Goal: Task Accomplishment & Management: Manage account settings

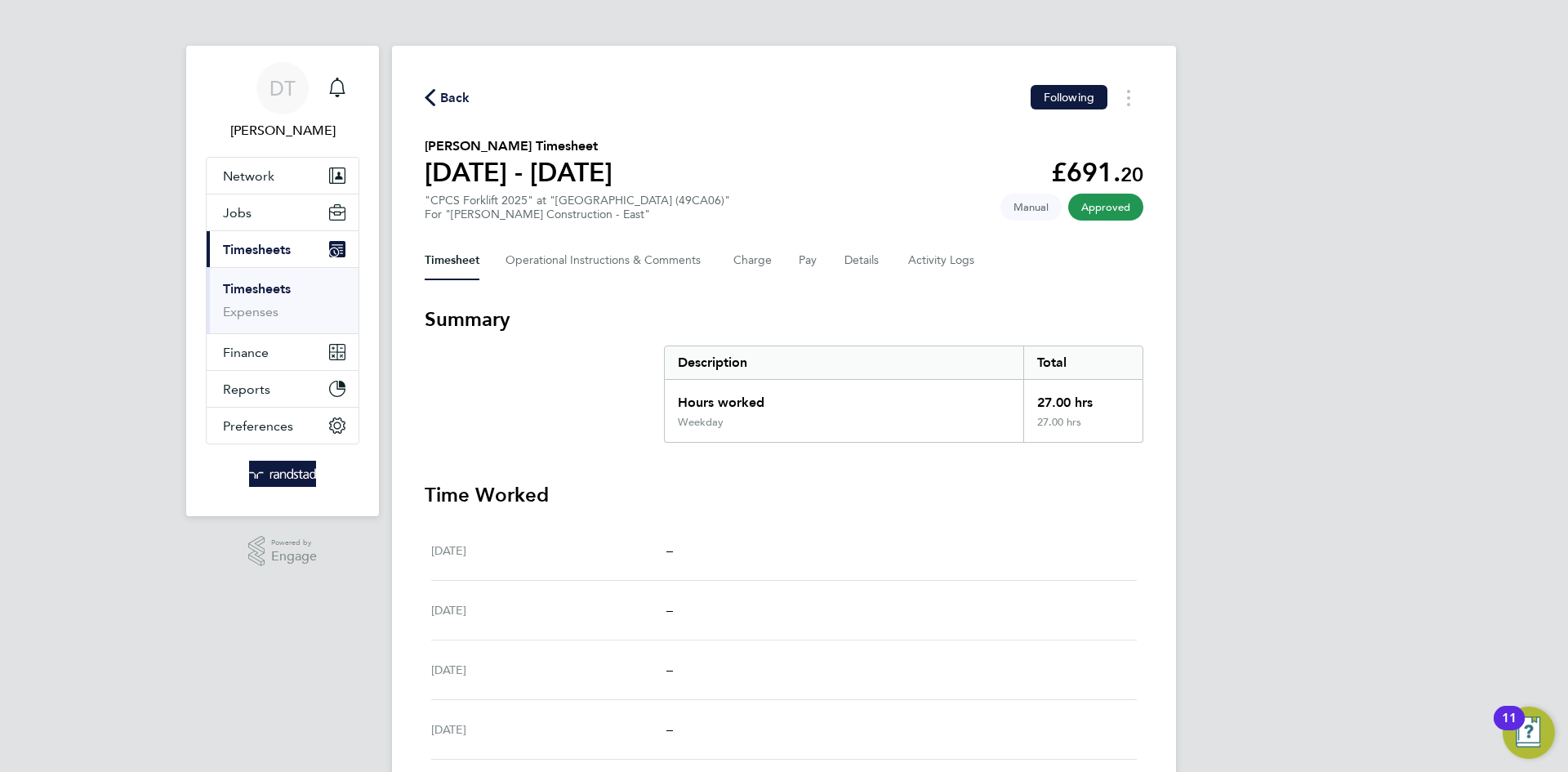
click at [441, 101] on span "Back" at bounding box center [456, 98] width 30 height 19
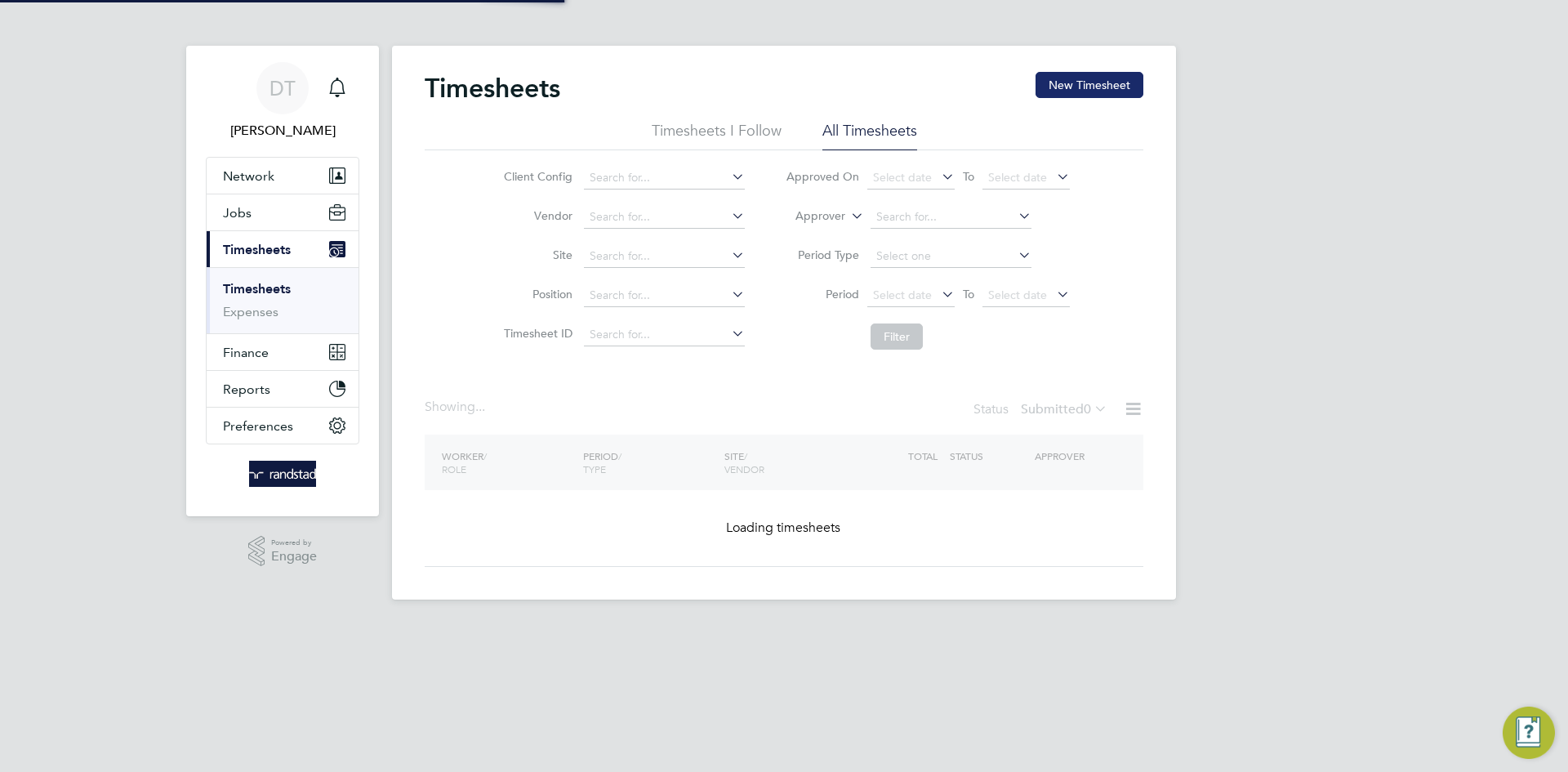
click at [1072, 90] on button "New Timesheet" at bounding box center [1089, 84] width 108 height 26
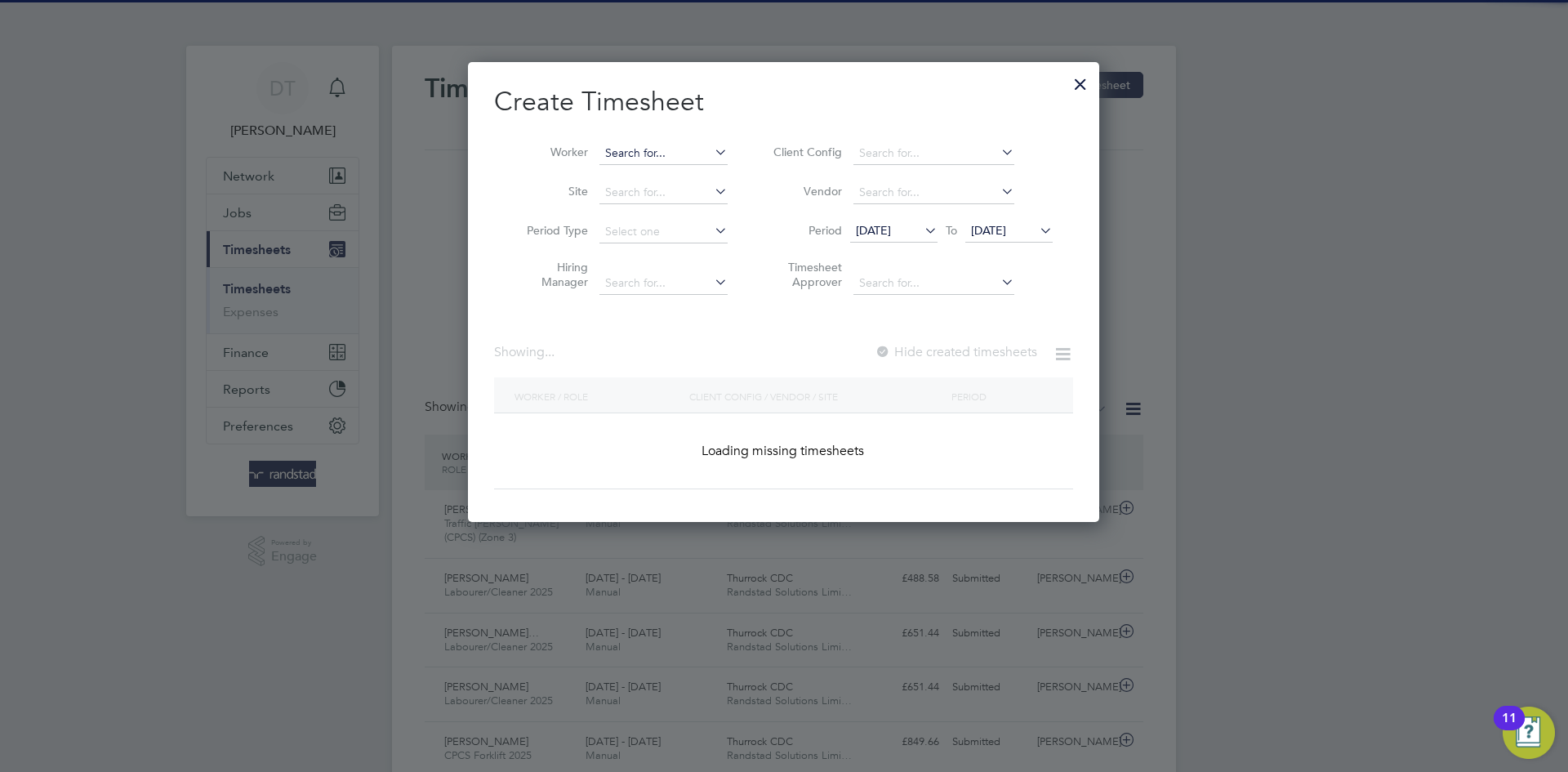
click at [639, 154] on input at bounding box center [663, 153] width 128 height 23
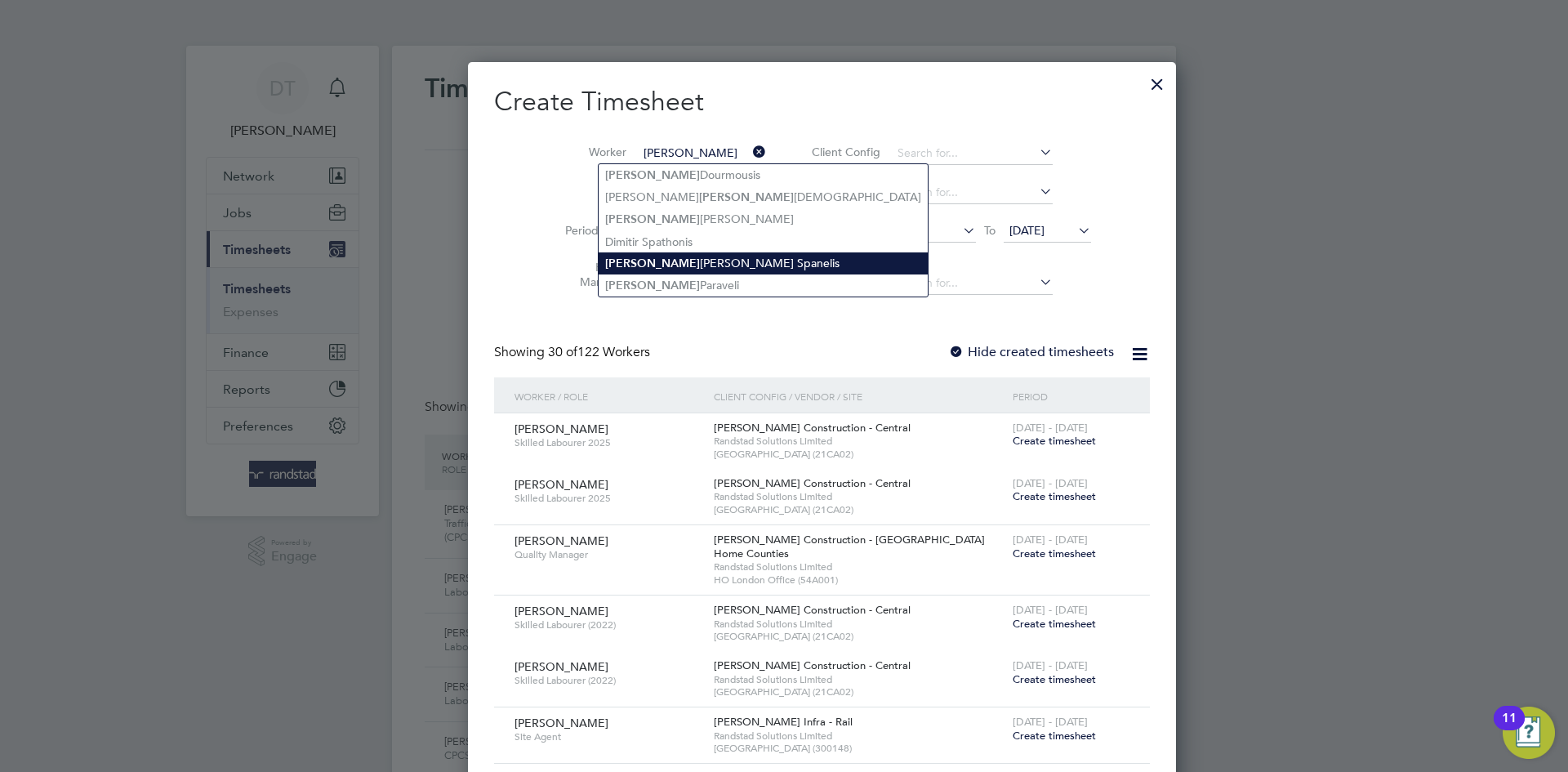
click at [666, 257] on li "[PERSON_NAME]" at bounding box center [763, 263] width 329 height 22
type input "[PERSON_NAME]"
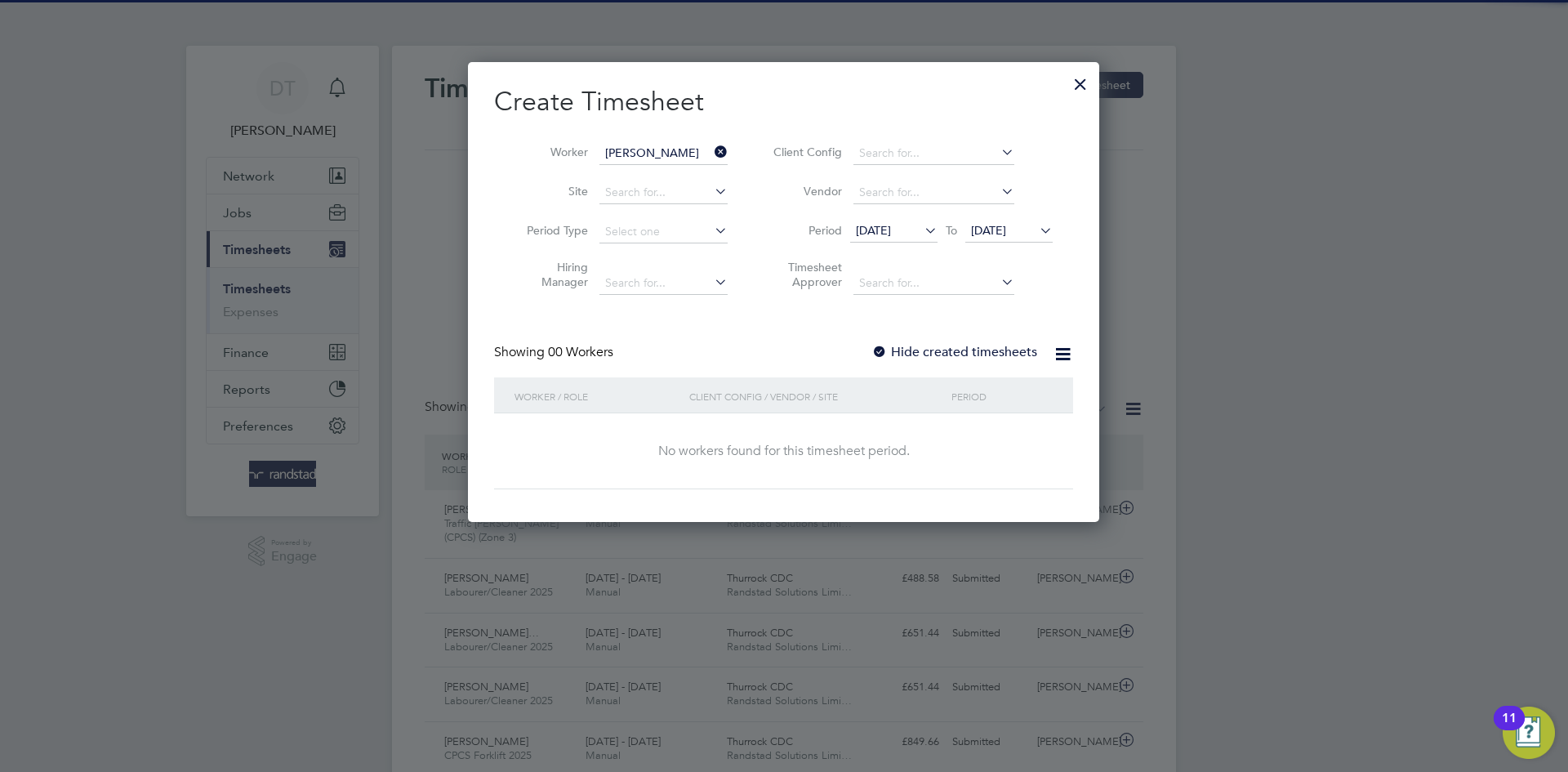
click at [892, 353] on label "Hide created timesheets" at bounding box center [955, 352] width 165 height 17
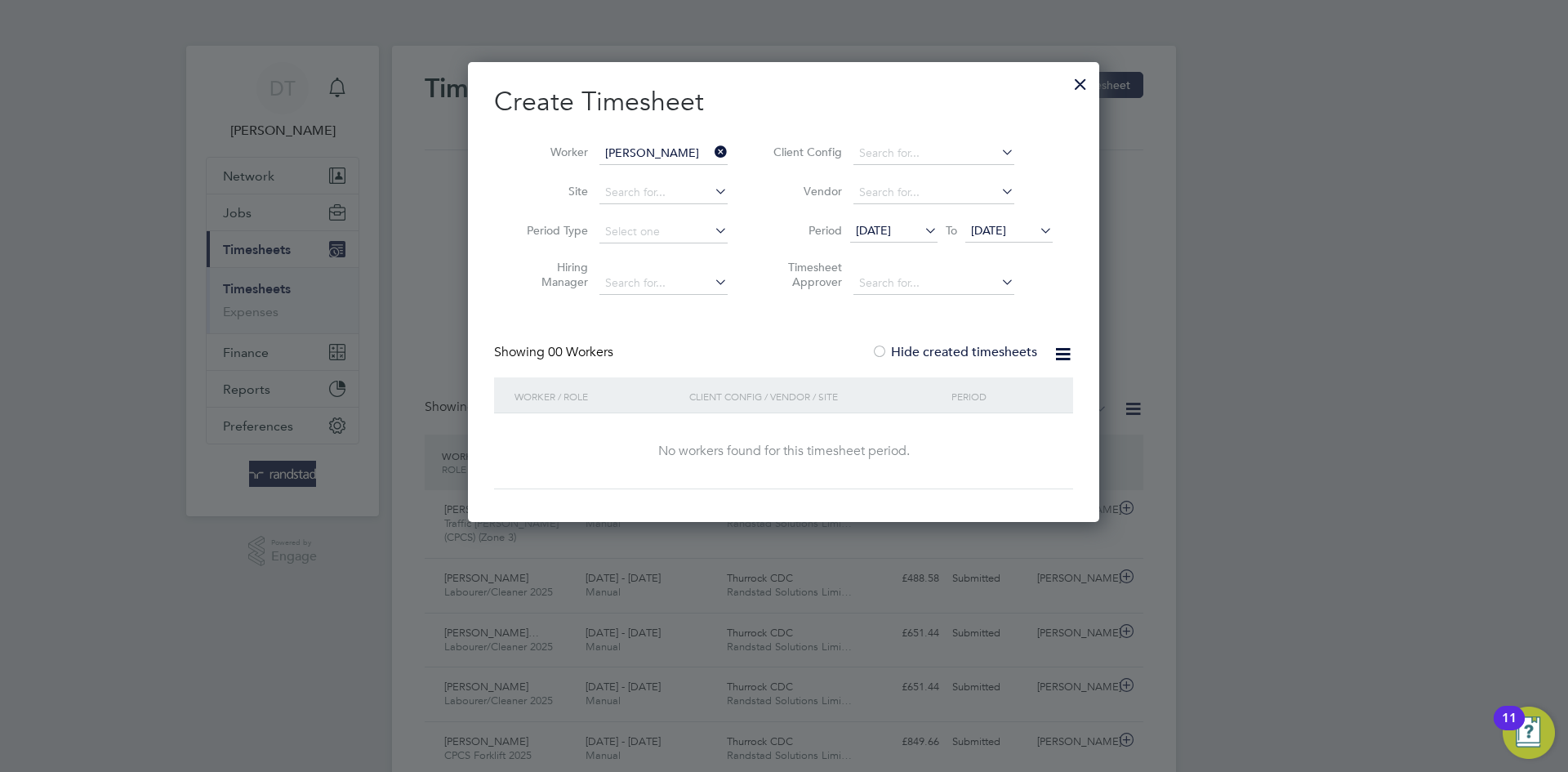
click at [996, 227] on span "[DATE]" at bounding box center [989, 231] width 35 height 15
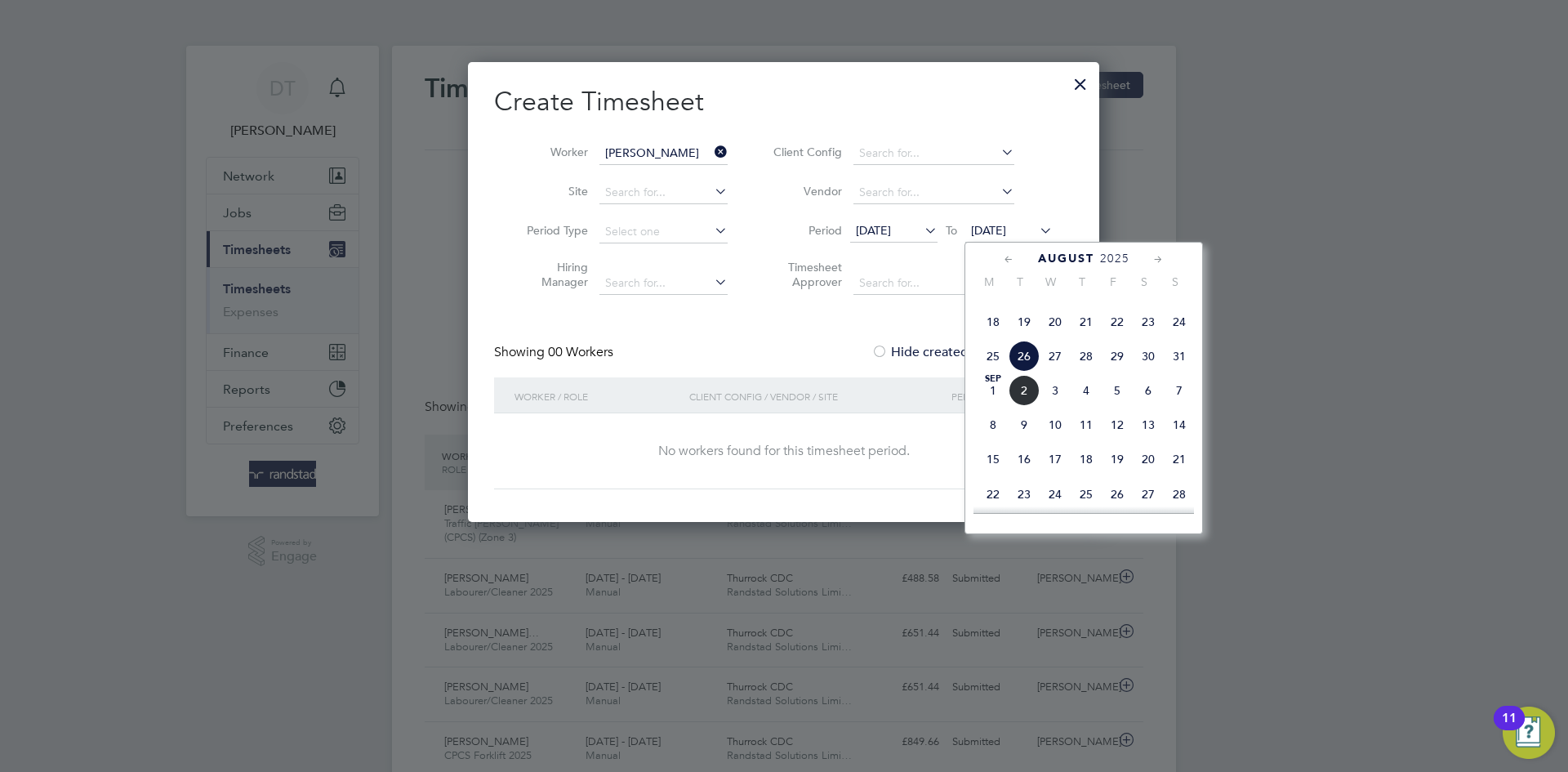
click at [1021, 406] on span "2" at bounding box center [1024, 390] width 31 height 31
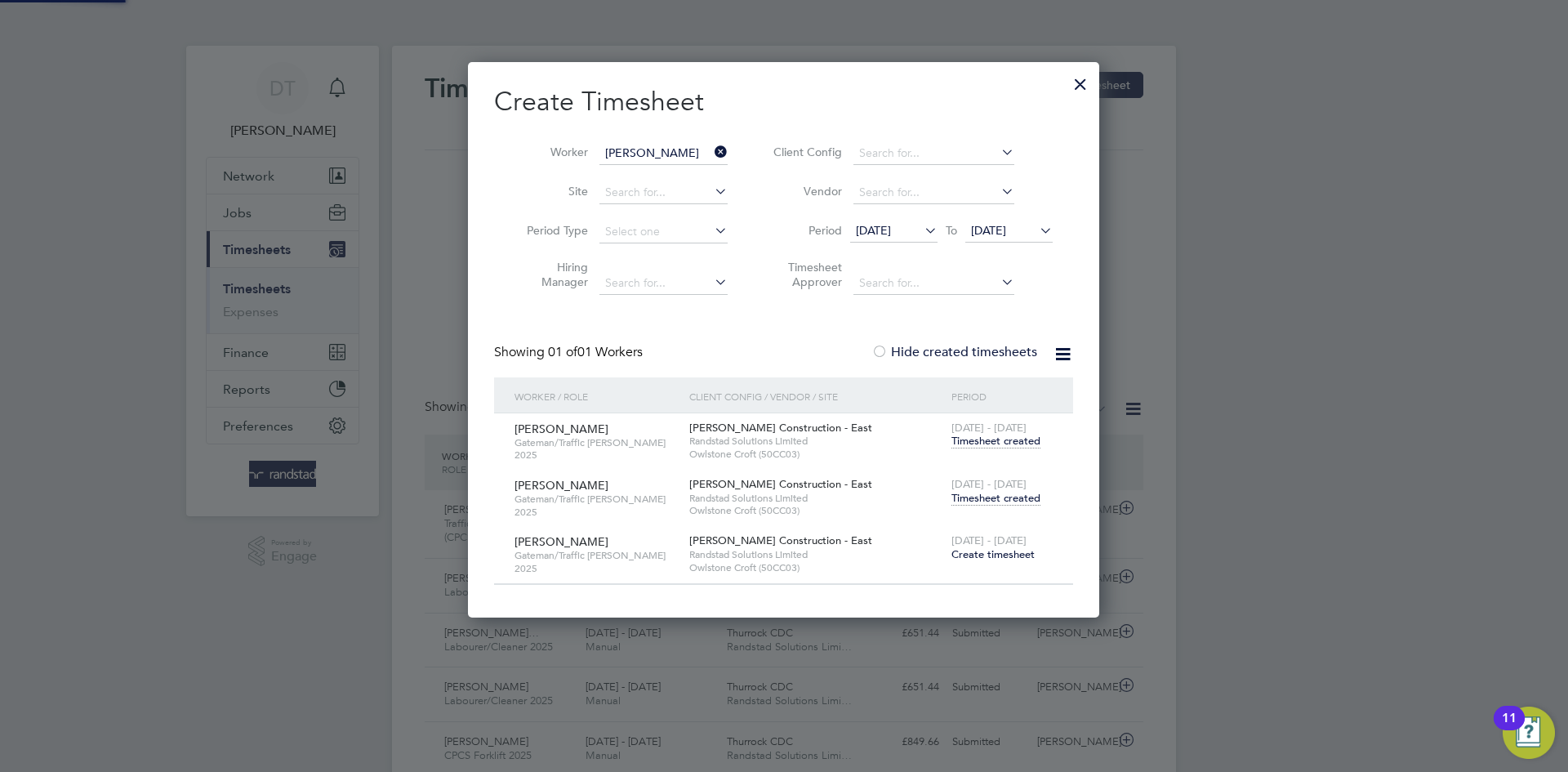
click at [981, 496] on span "Timesheet created" at bounding box center [996, 498] width 89 height 15
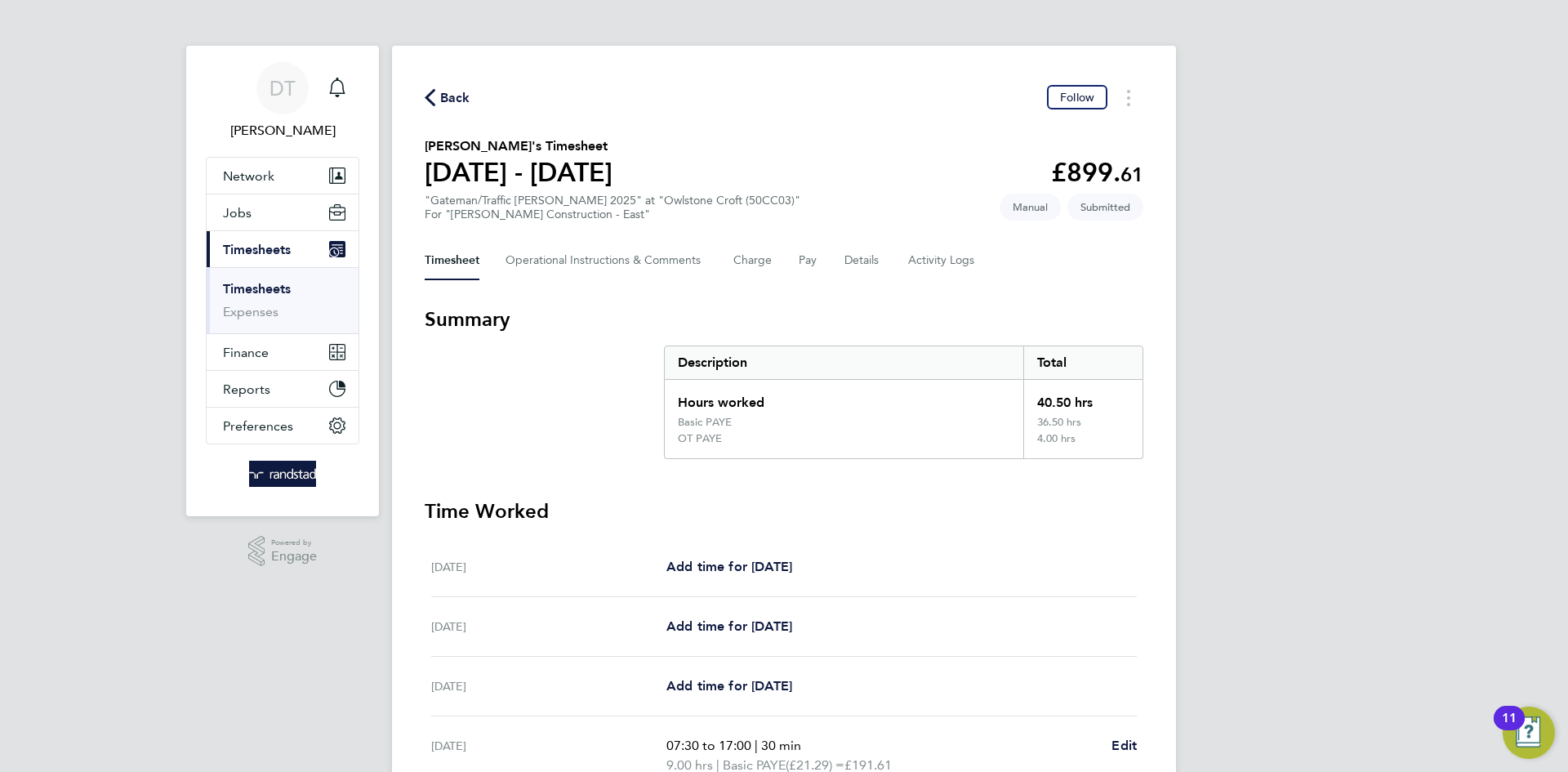
click at [451, 99] on span "Back" at bounding box center [456, 98] width 30 height 19
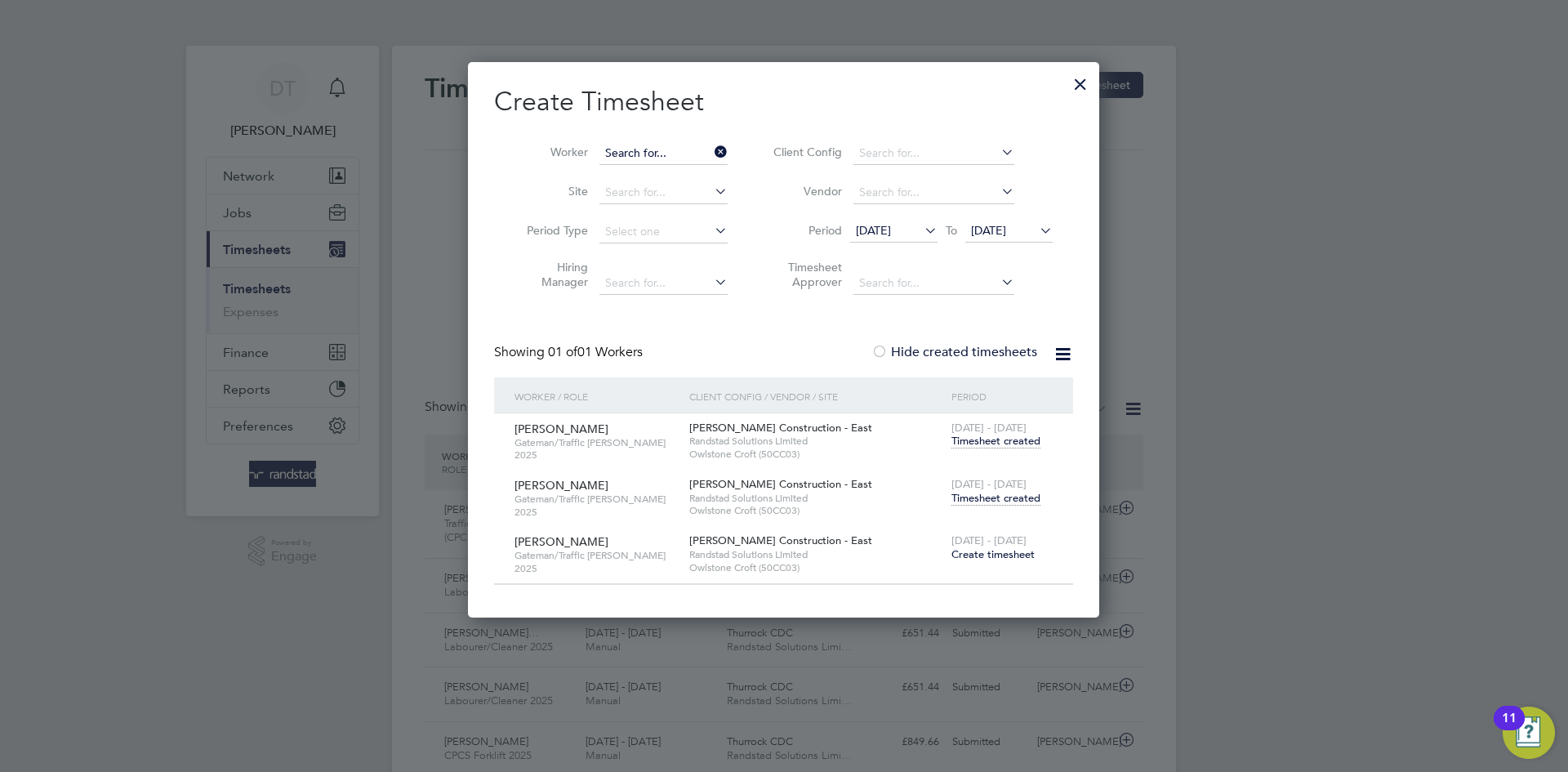
click at [706, 150] on input at bounding box center [663, 153] width 128 height 23
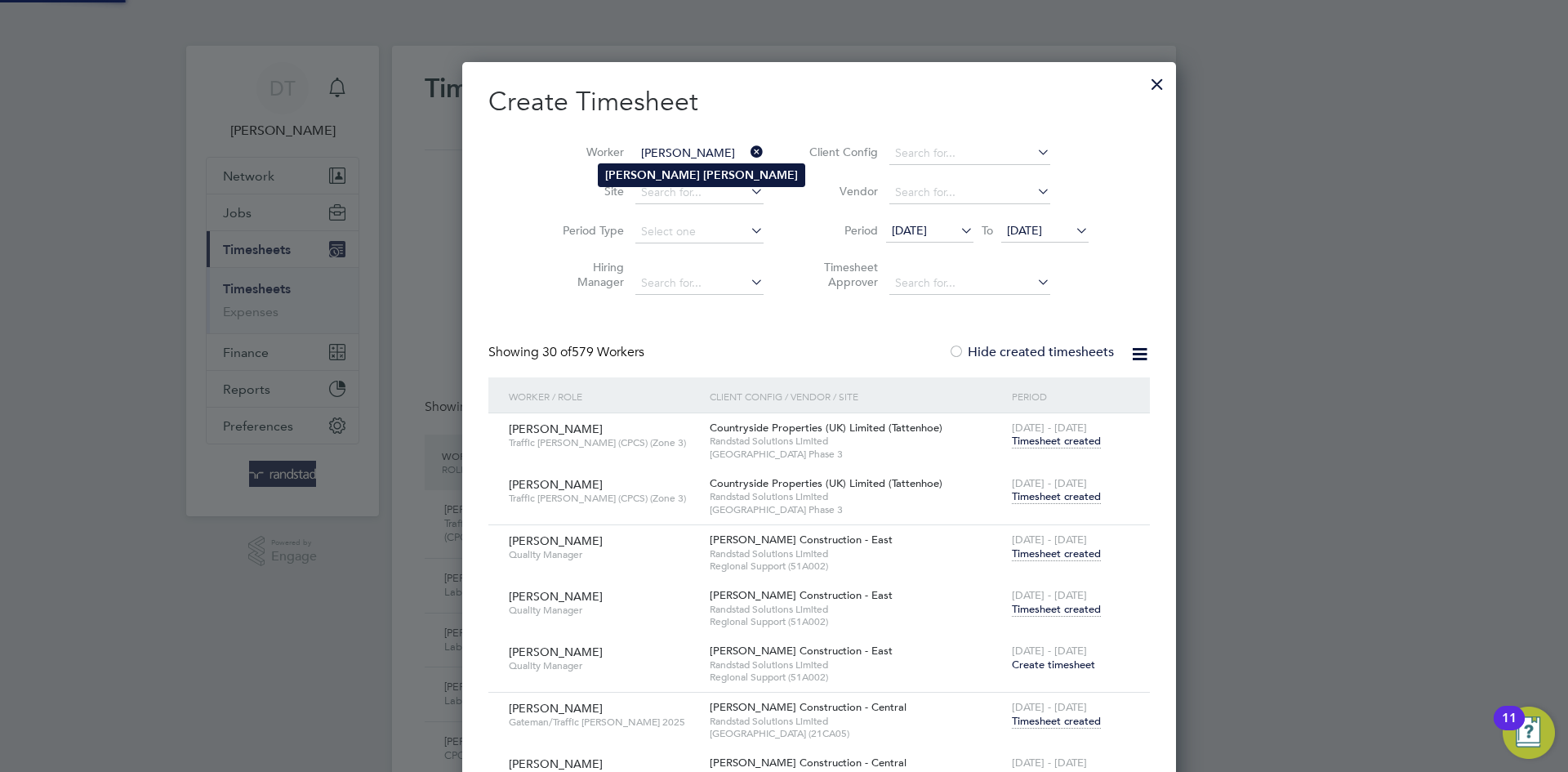
type input "[PERSON_NAME]"
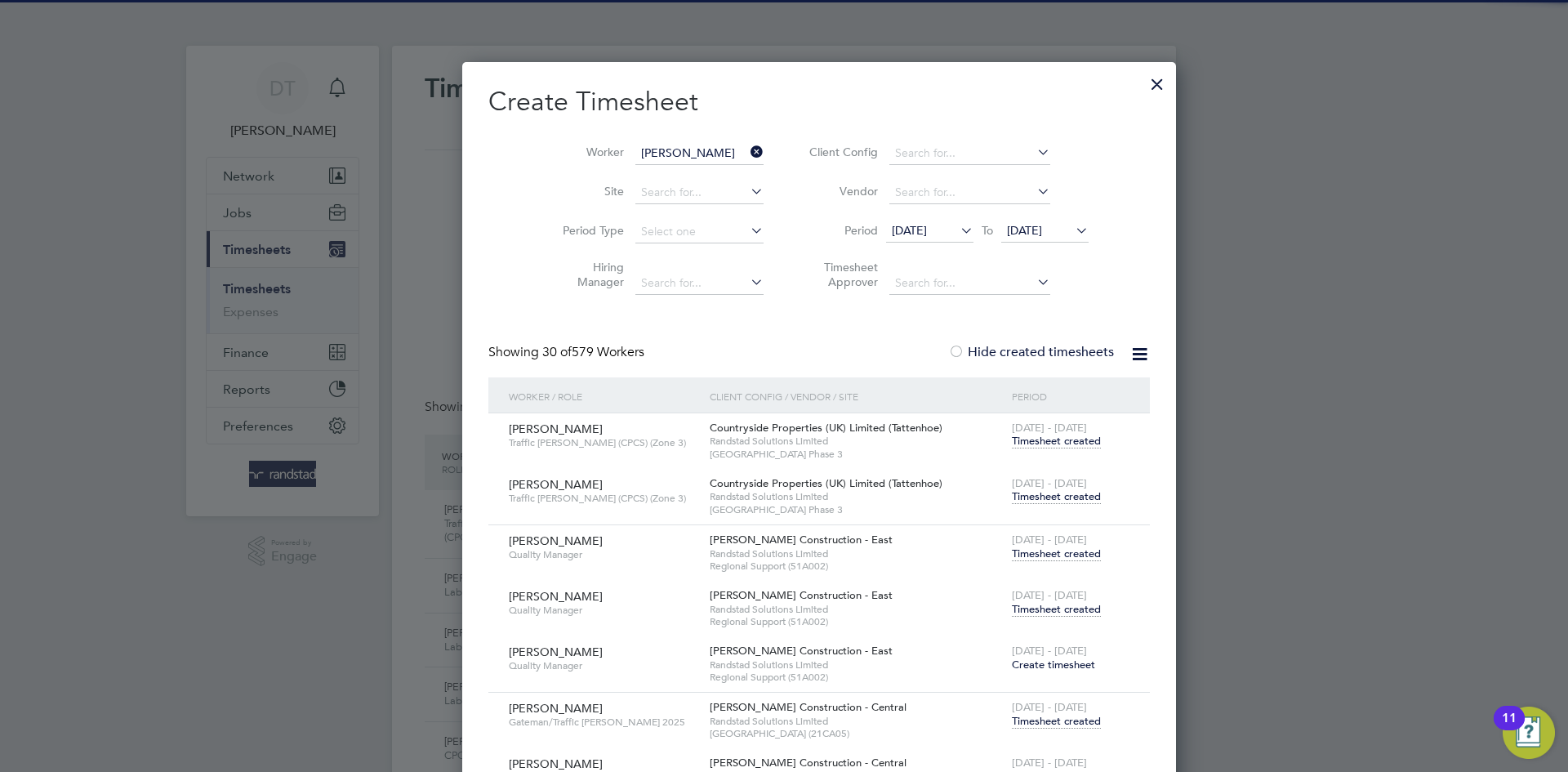
click at [654, 165] on li "[PERSON_NAME]" at bounding box center [701, 175] width 206 height 22
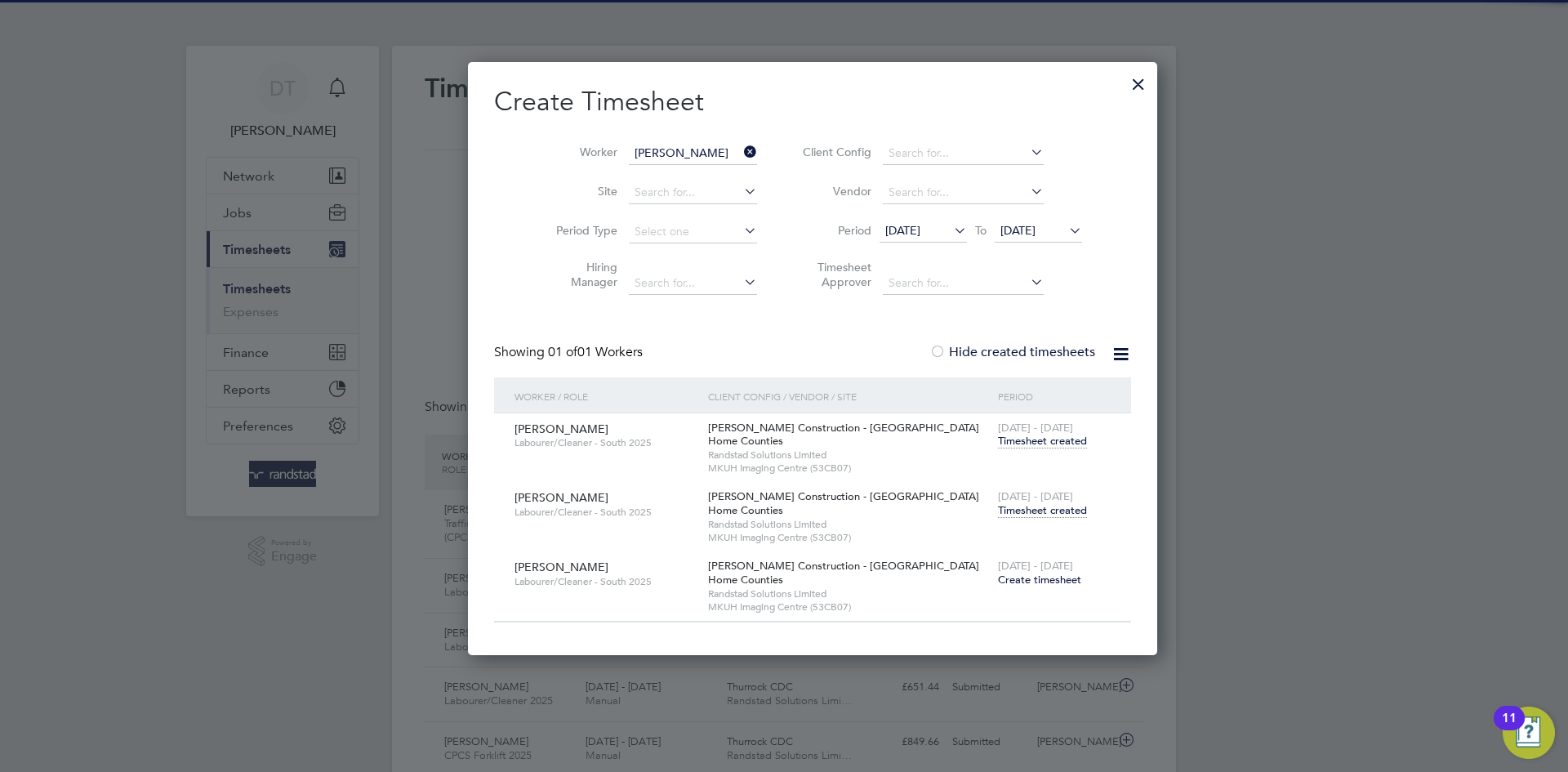
click at [998, 505] on span "Timesheet created" at bounding box center [1042, 510] width 89 height 15
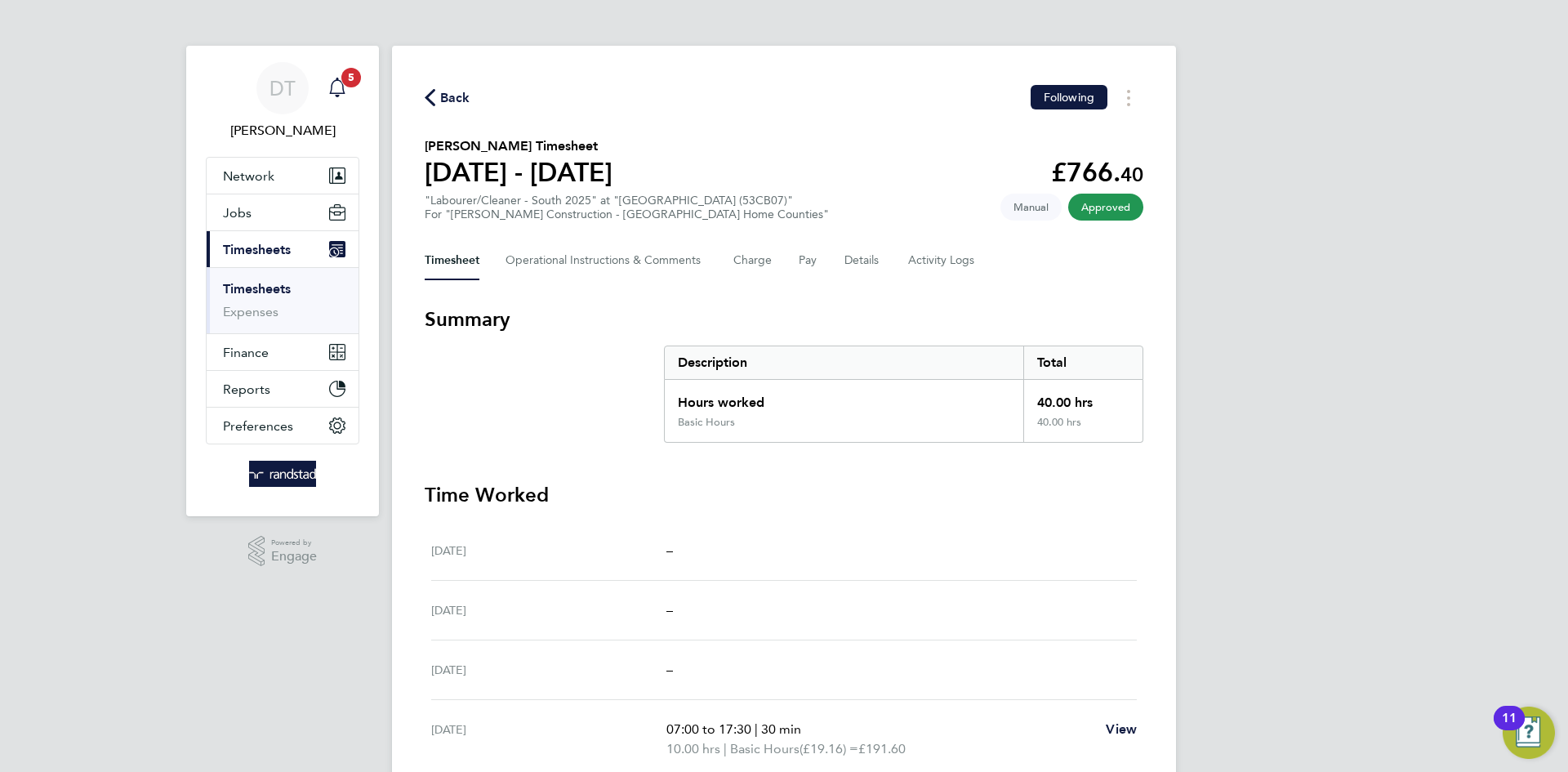
click at [339, 85] on icon "Main navigation" at bounding box center [337, 87] width 19 height 19
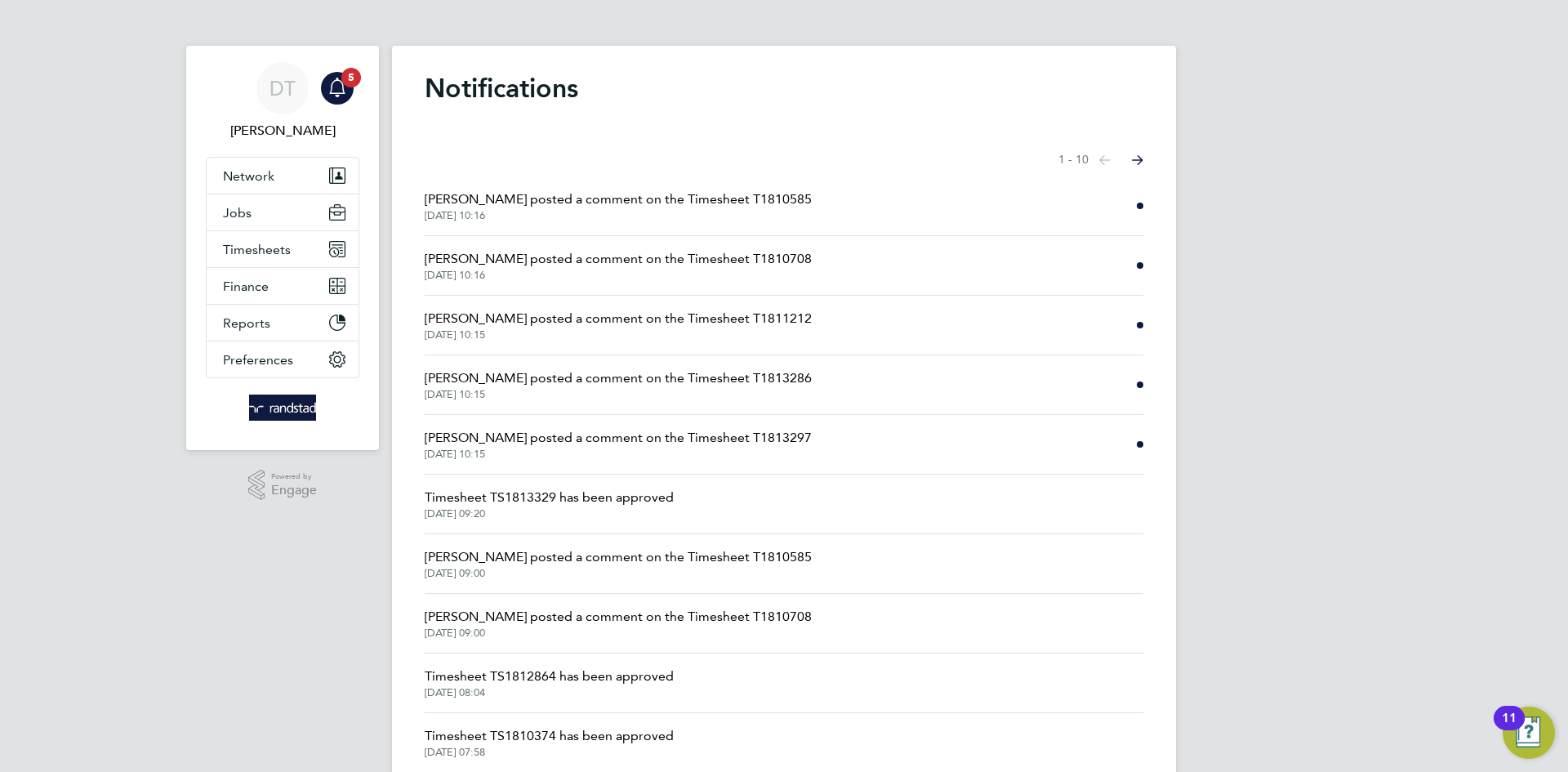
click at [553, 439] on span "[PERSON_NAME] posted a comment on the Timesheet T1813297" at bounding box center [618, 437] width 387 height 19
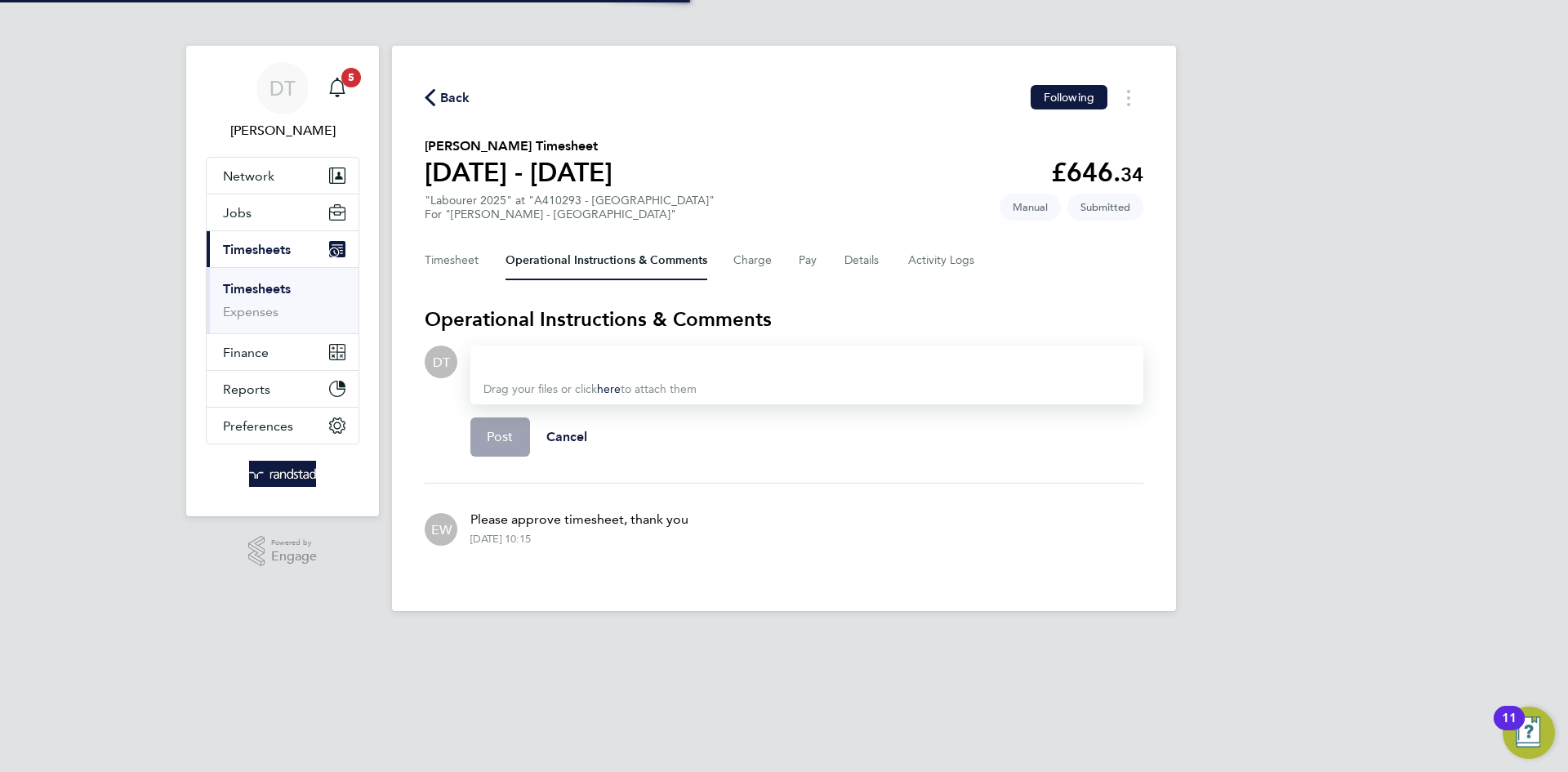
click at [436, 99] on span "Back" at bounding box center [447, 97] width 46 height 16
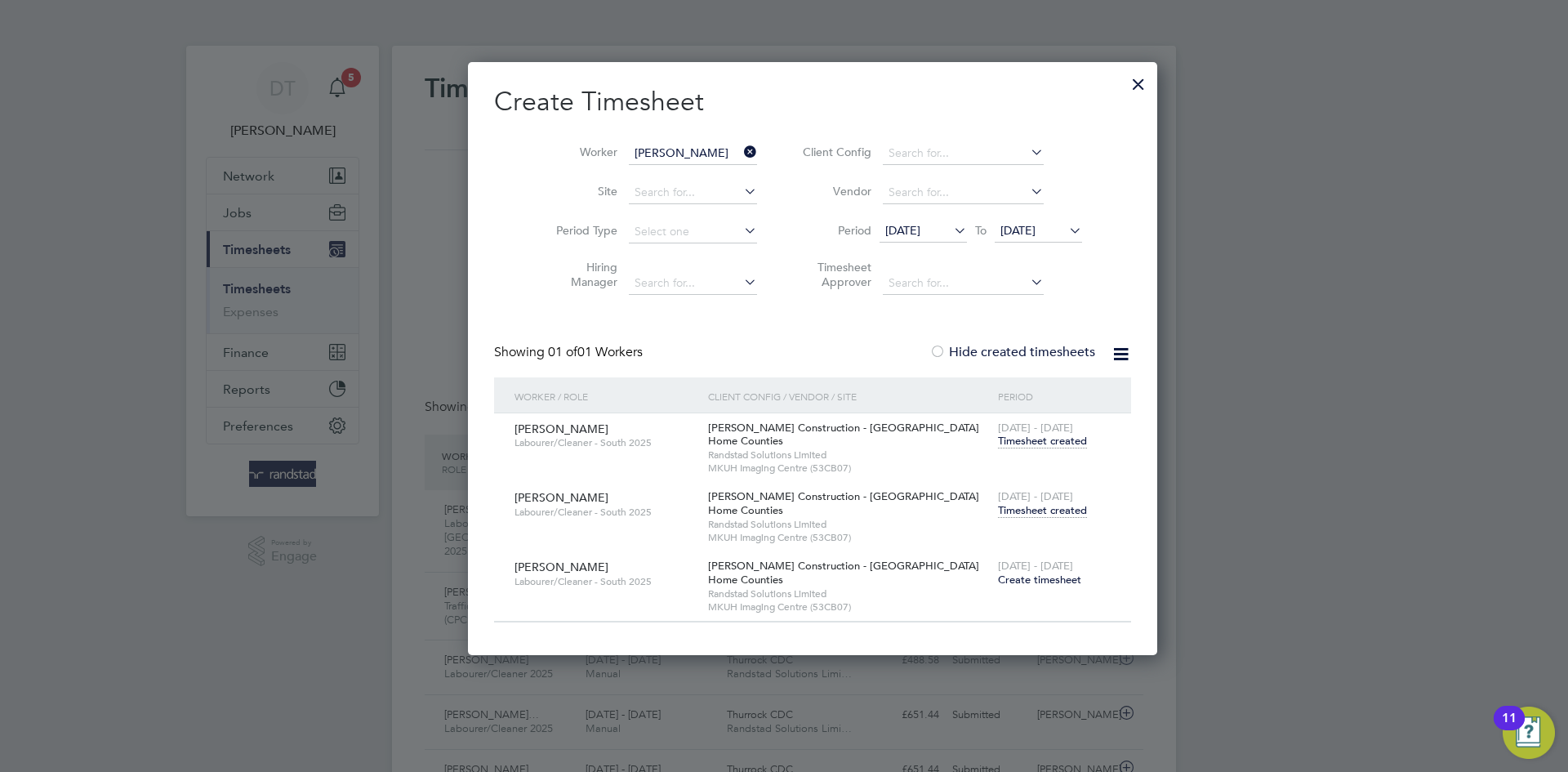
scroll to position [42, 142]
drag, startPoint x: 1088, startPoint y: 91, endPoint x: 873, endPoint y: 88, distance: 215.0
click at [1124, 90] on div at bounding box center [1138, 79] width 29 height 29
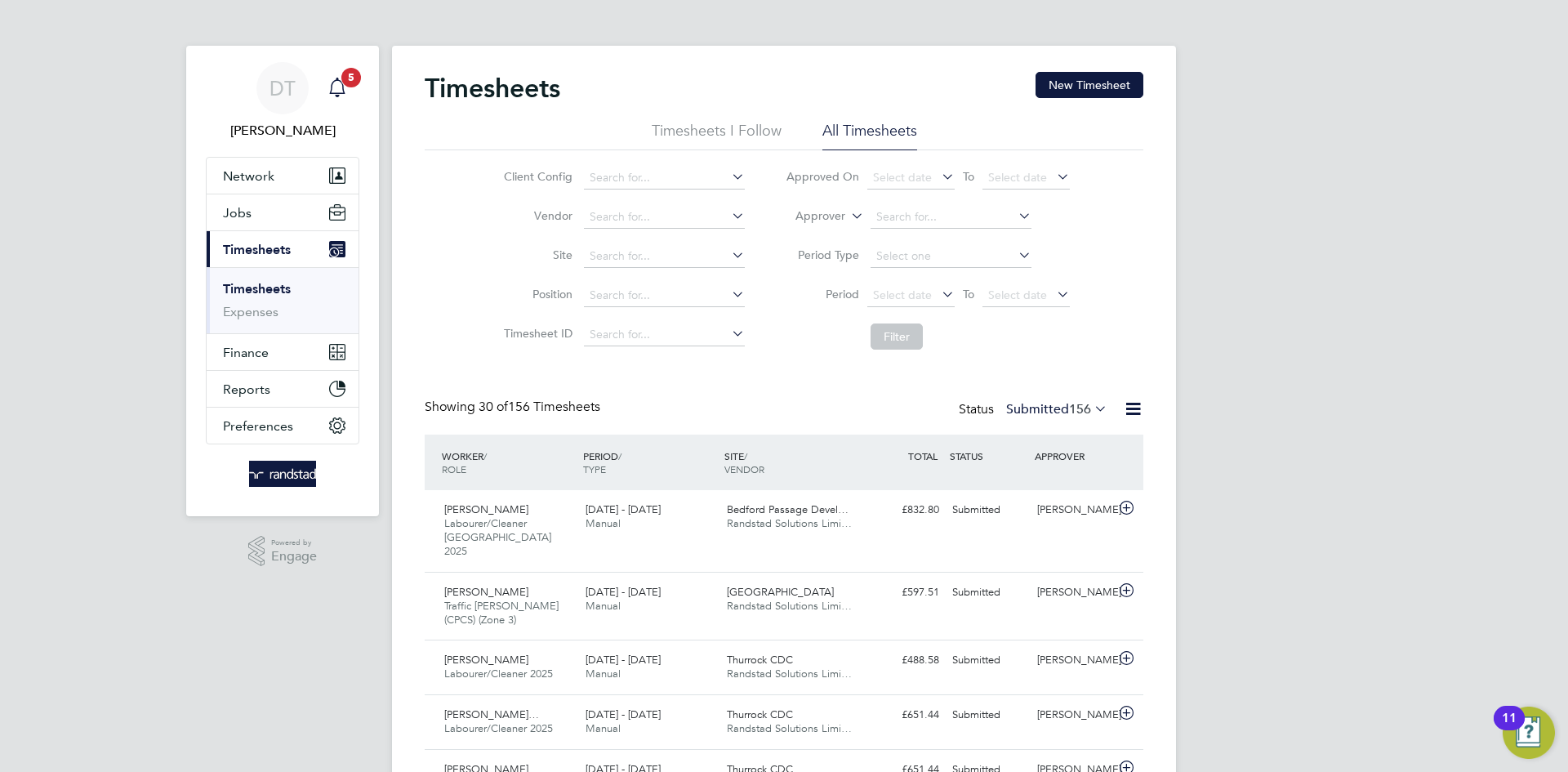
click at [339, 86] on icon "Main navigation" at bounding box center [337, 87] width 19 height 19
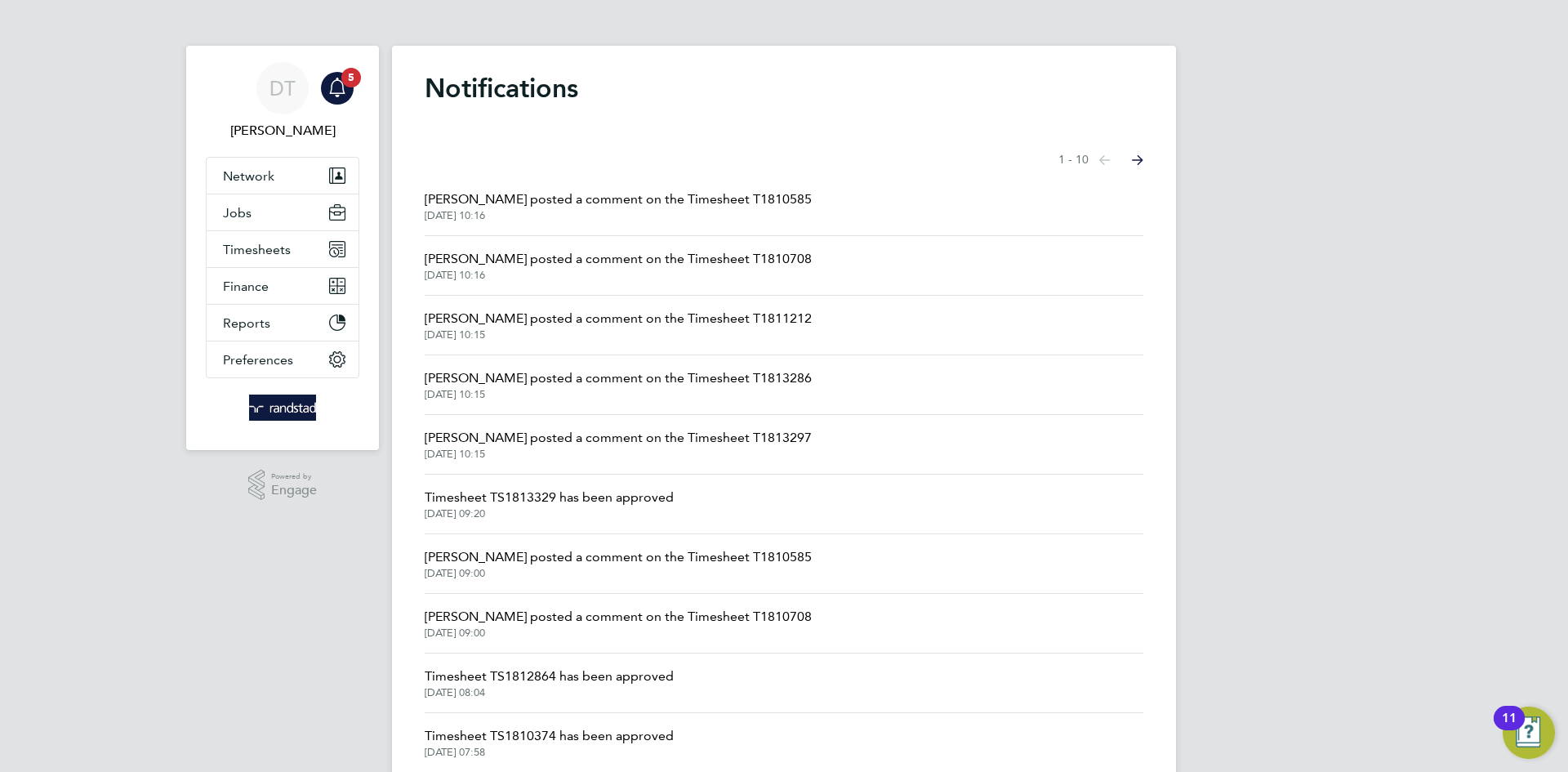
click at [593, 384] on span "[PERSON_NAME] posted a comment on the Timesheet T1813286" at bounding box center [618, 378] width 387 height 19
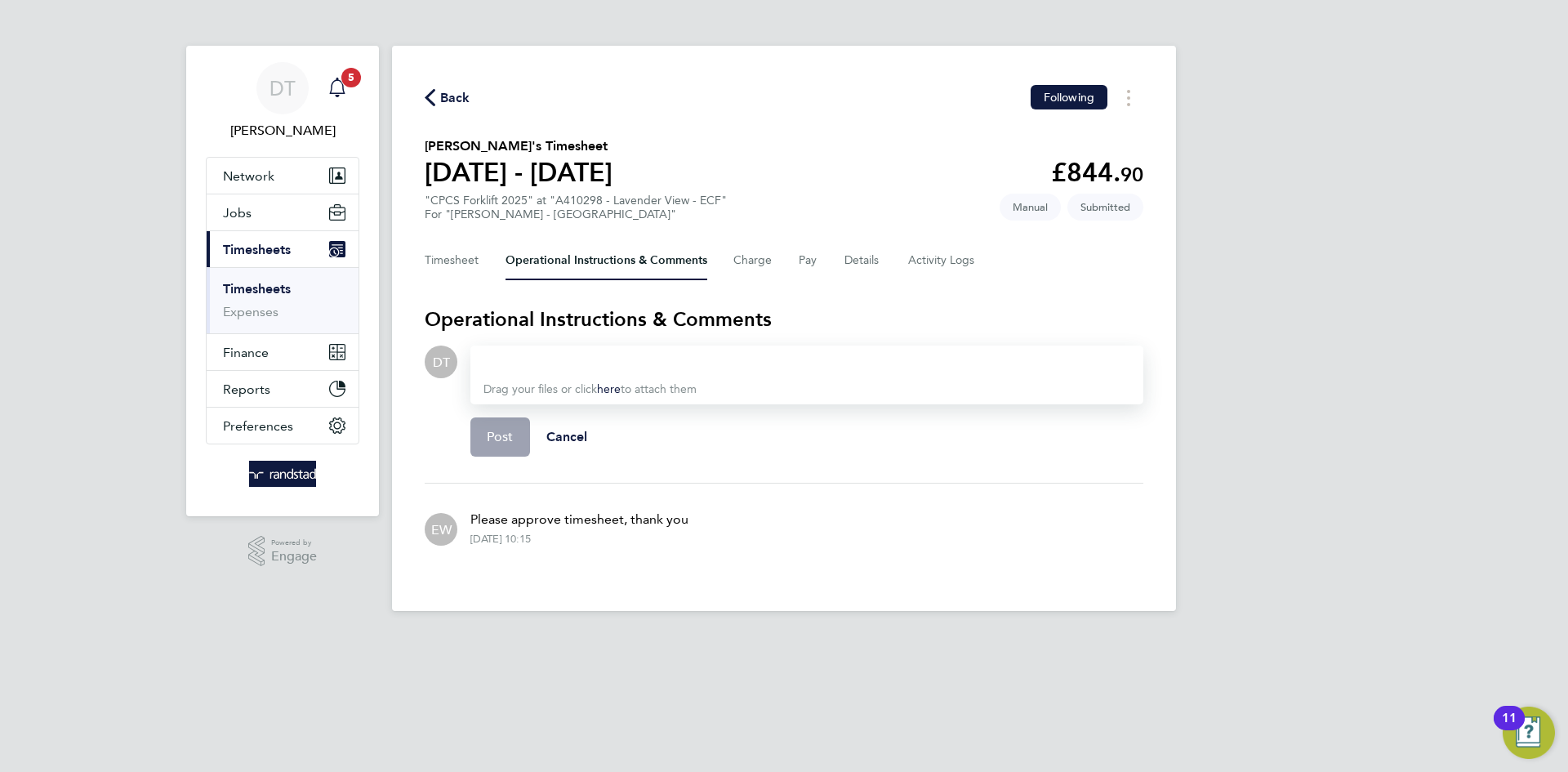
click at [332, 84] on icon "Main navigation" at bounding box center [337, 86] width 16 height 17
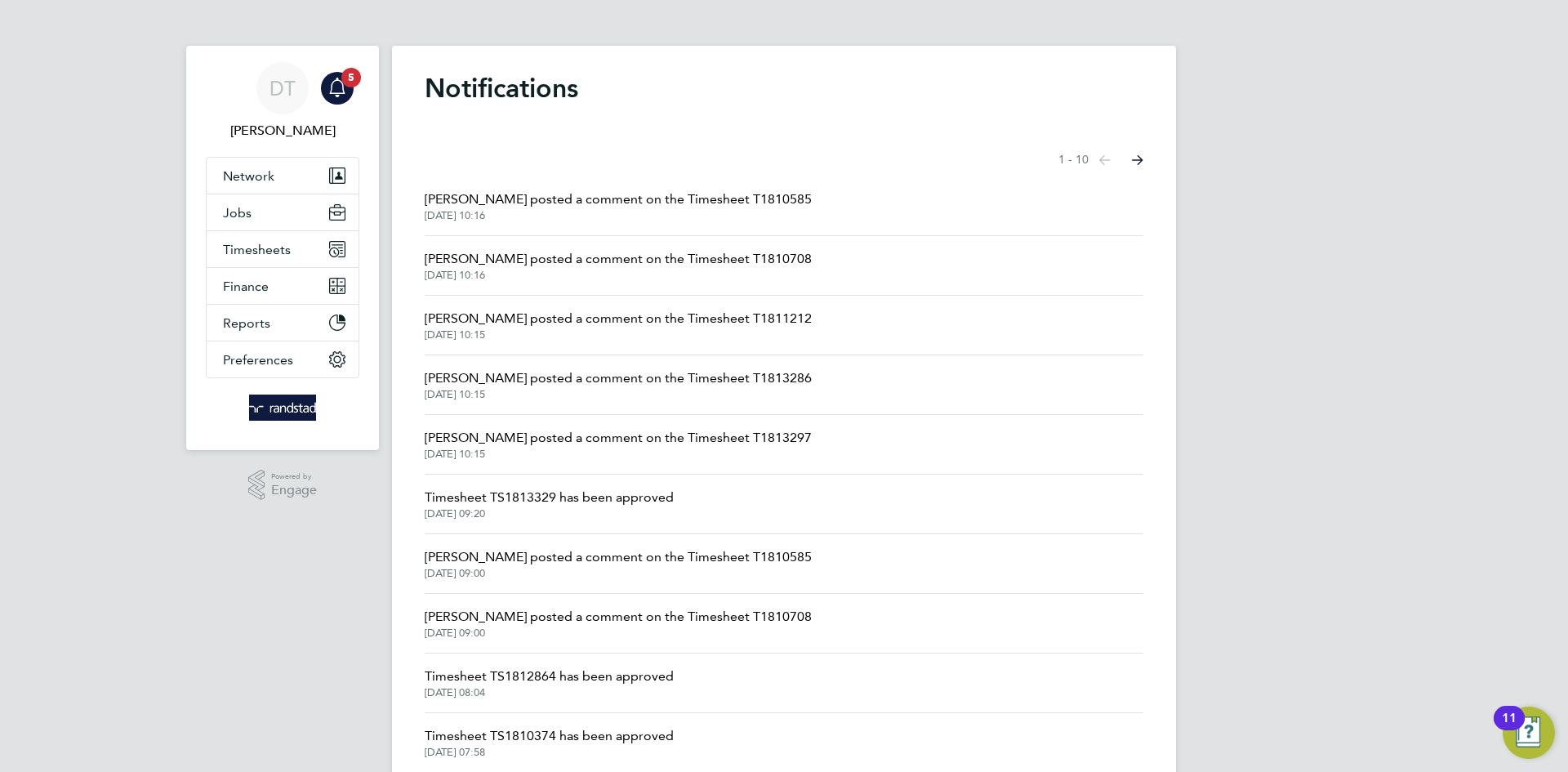
click at [552, 317] on span "[PERSON_NAME] posted a comment on the Timesheet T1811212" at bounding box center [618, 317] width 387 height 19
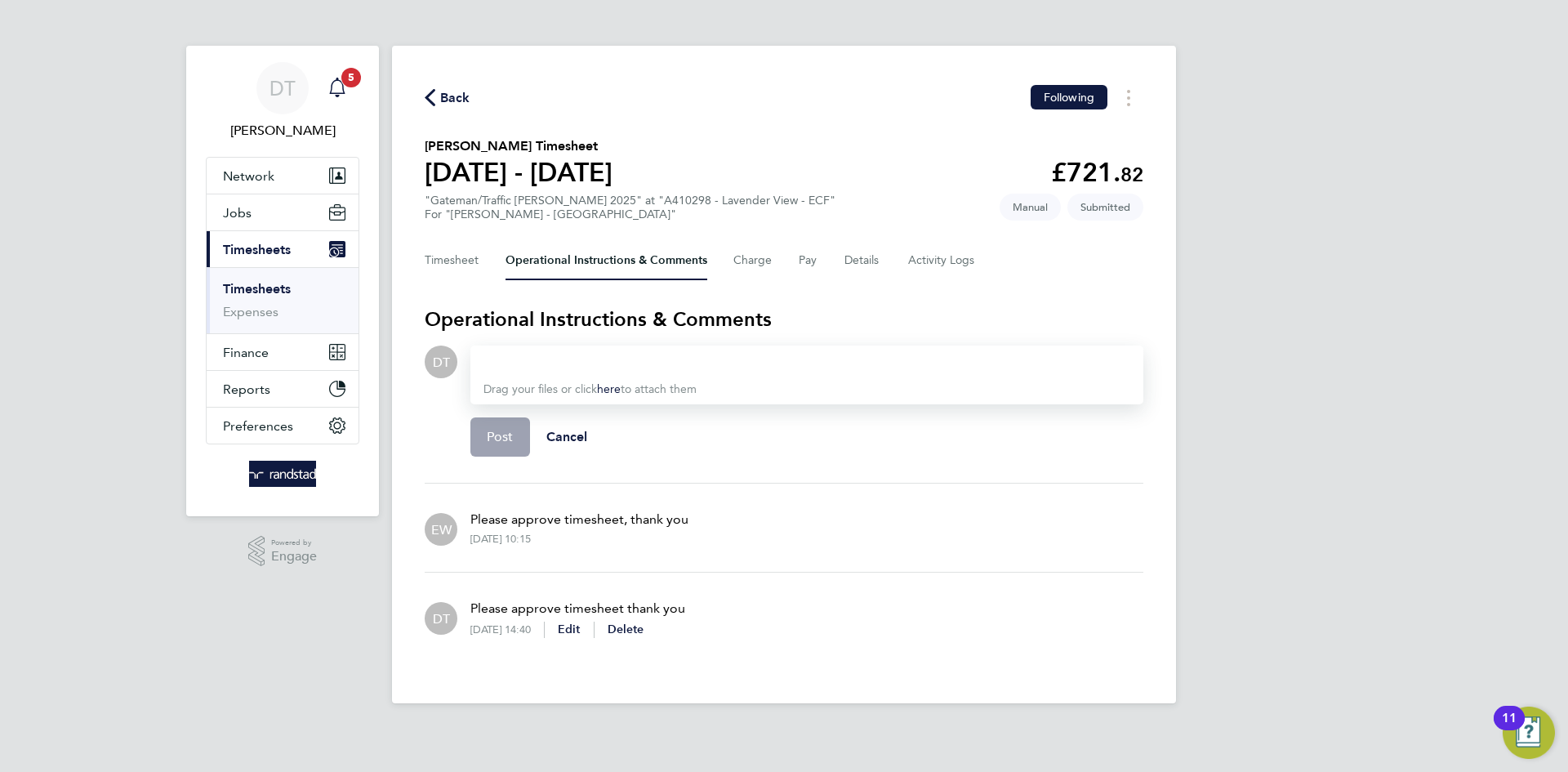
click at [344, 82] on span "5" at bounding box center [351, 77] width 19 height 19
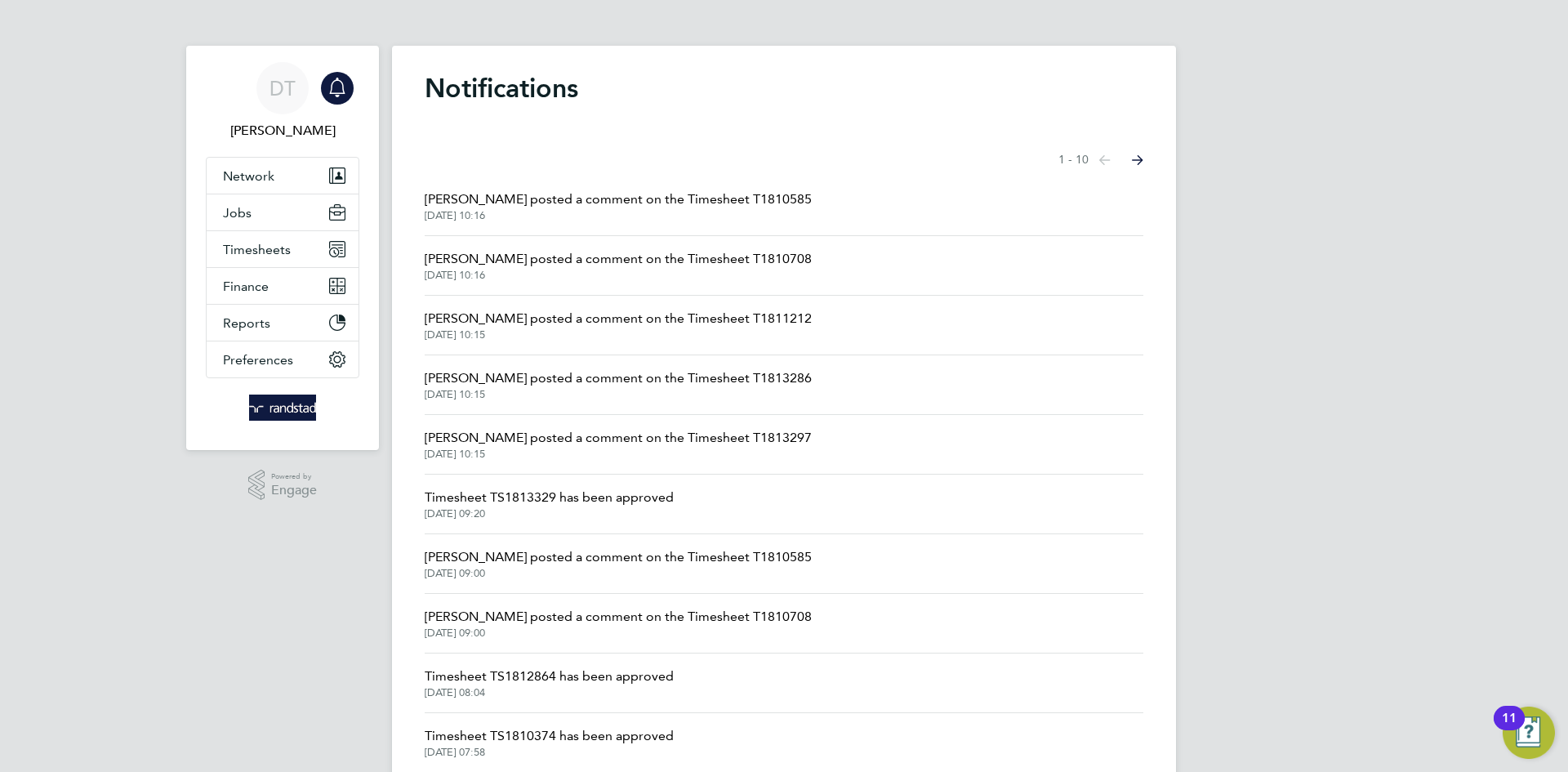
click at [588, 257] on span "[PERSON_NAME] posted a comment on the Timesheet T1810708" at bounding box center [618, 258] width 387 height 19
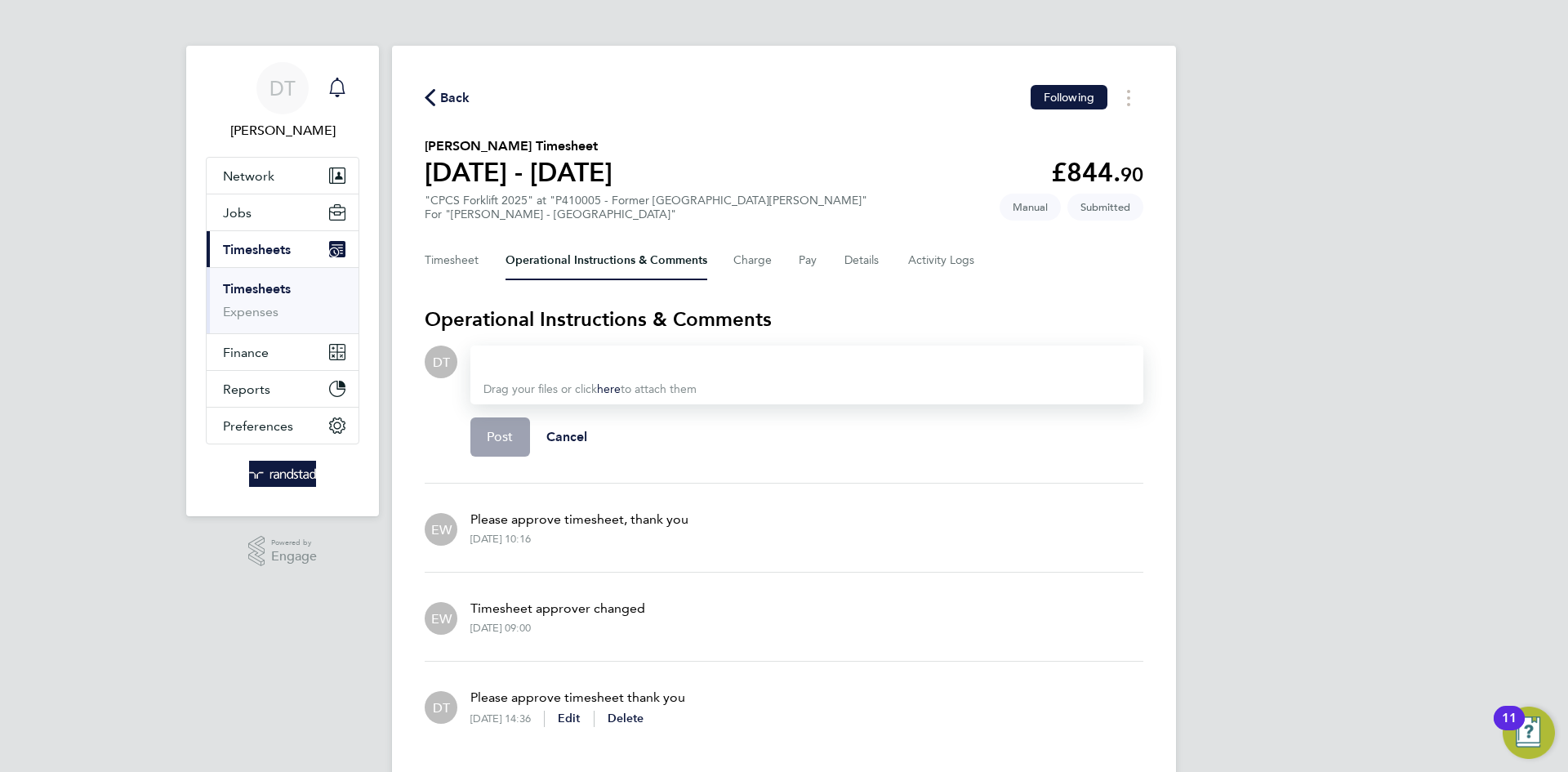
click at [336, 79] on icon "Main navigation" at bounding box center [337, 87] width 19 height 19
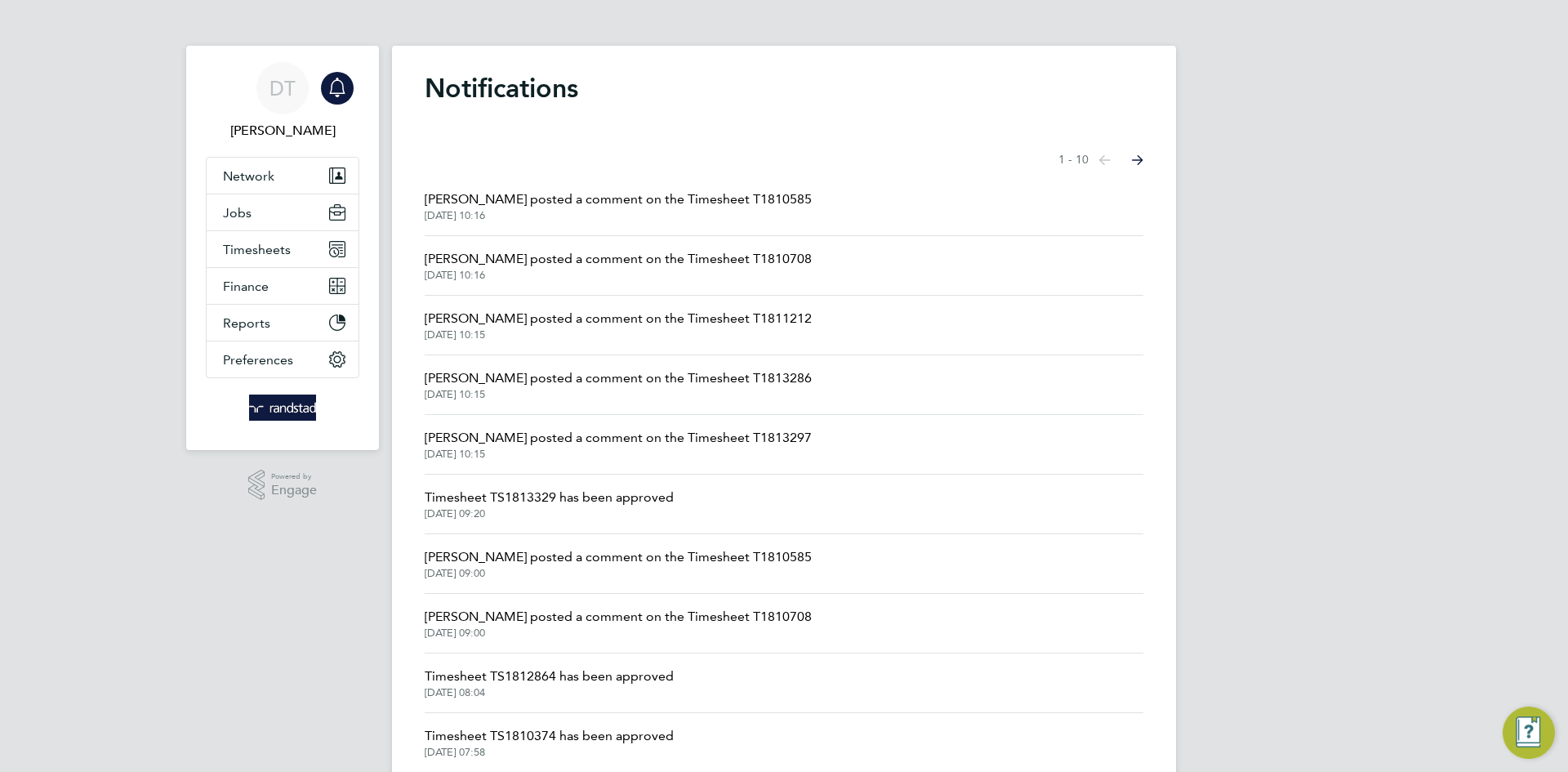
click at [532, 202] on span "[PERSON_NAME] posted a comment on the Timesheet T1810585" at bounding box center [618, 199] width 387 height 19
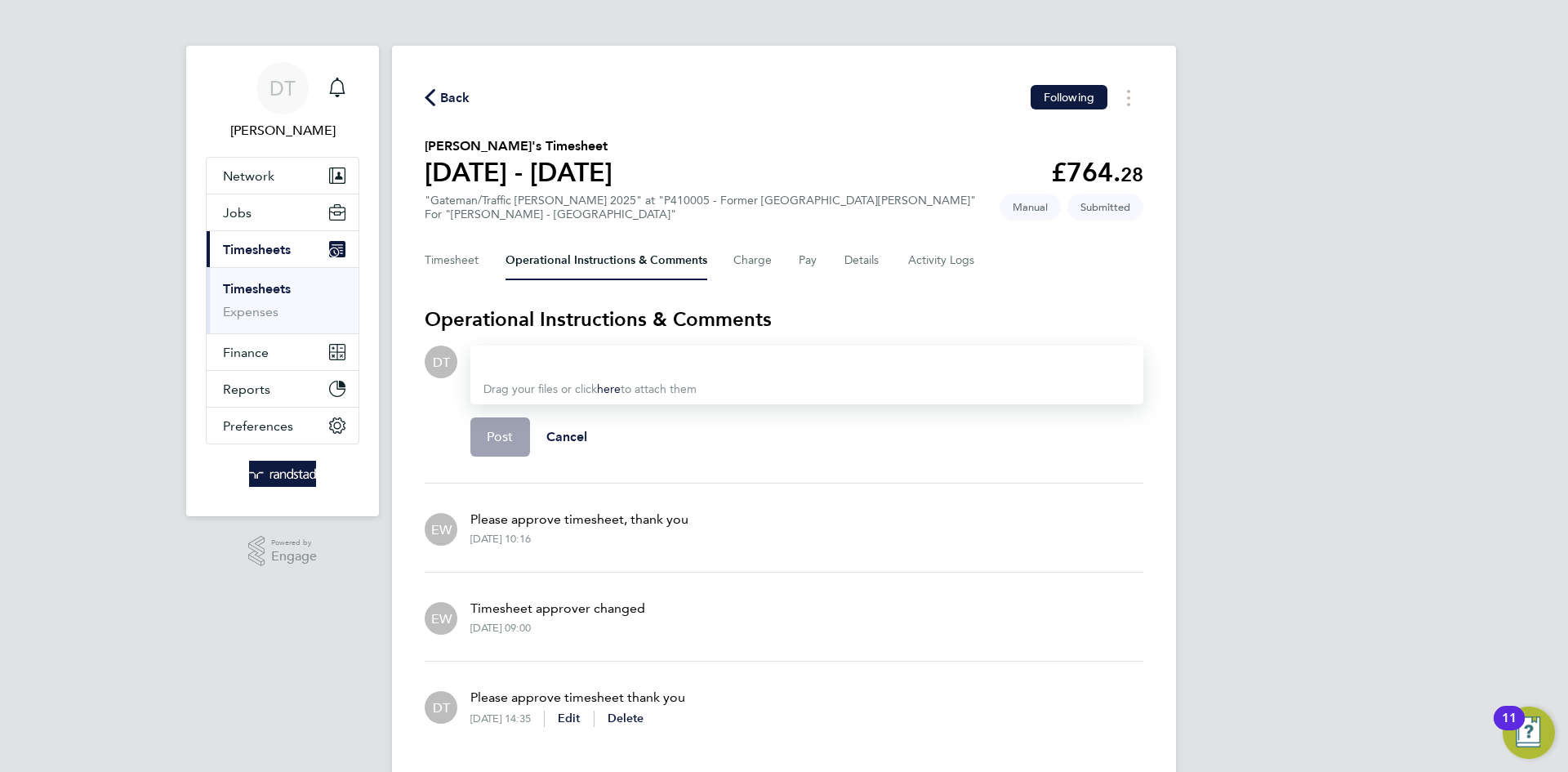
click at [275, 284] on link "Timesheets" at bounding box center [257, 288] width 68 height 16
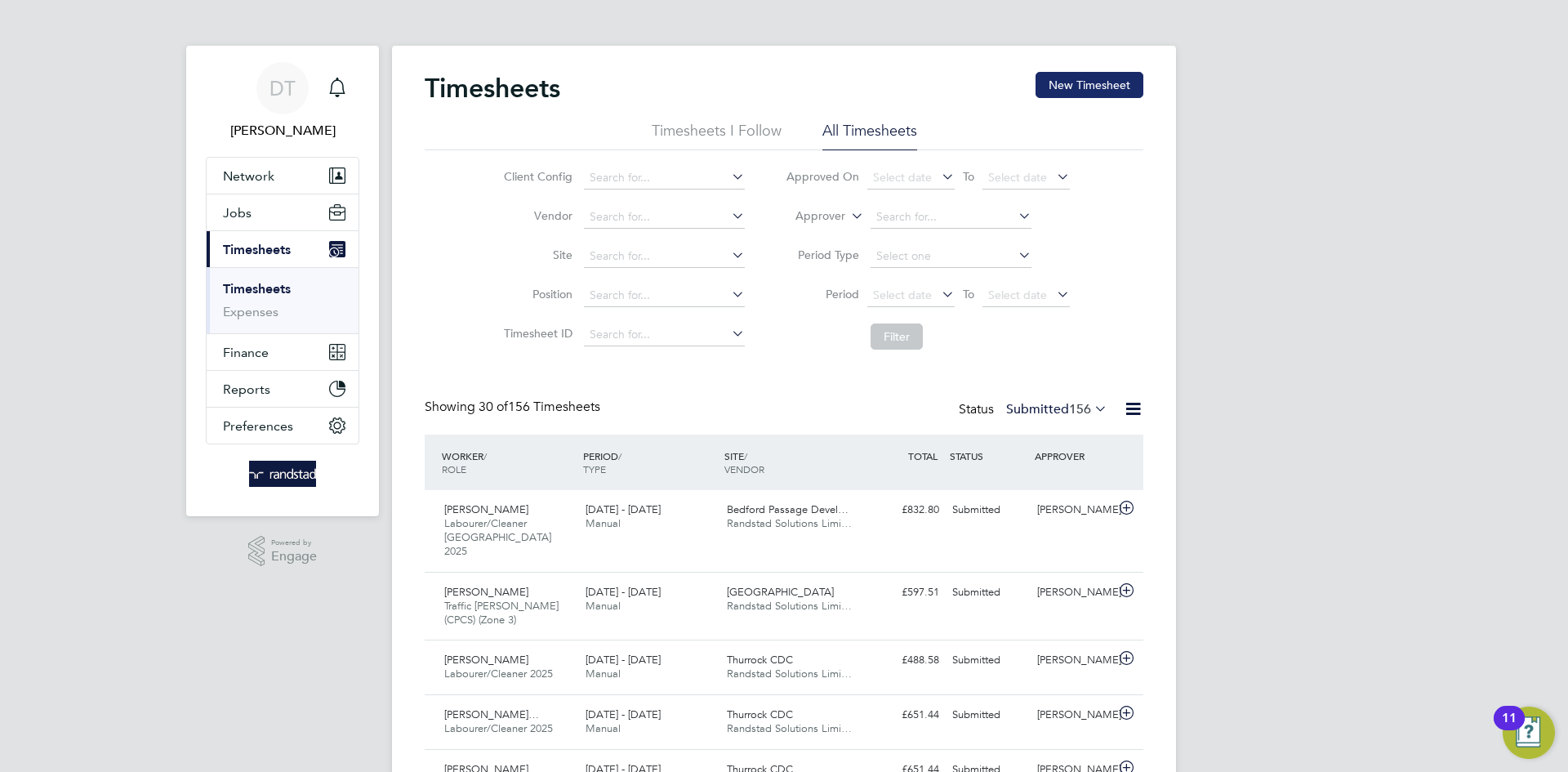
click at [1078, 89] on button "New Timesheet" at bounding box center [1089, 84] width 108 height 26
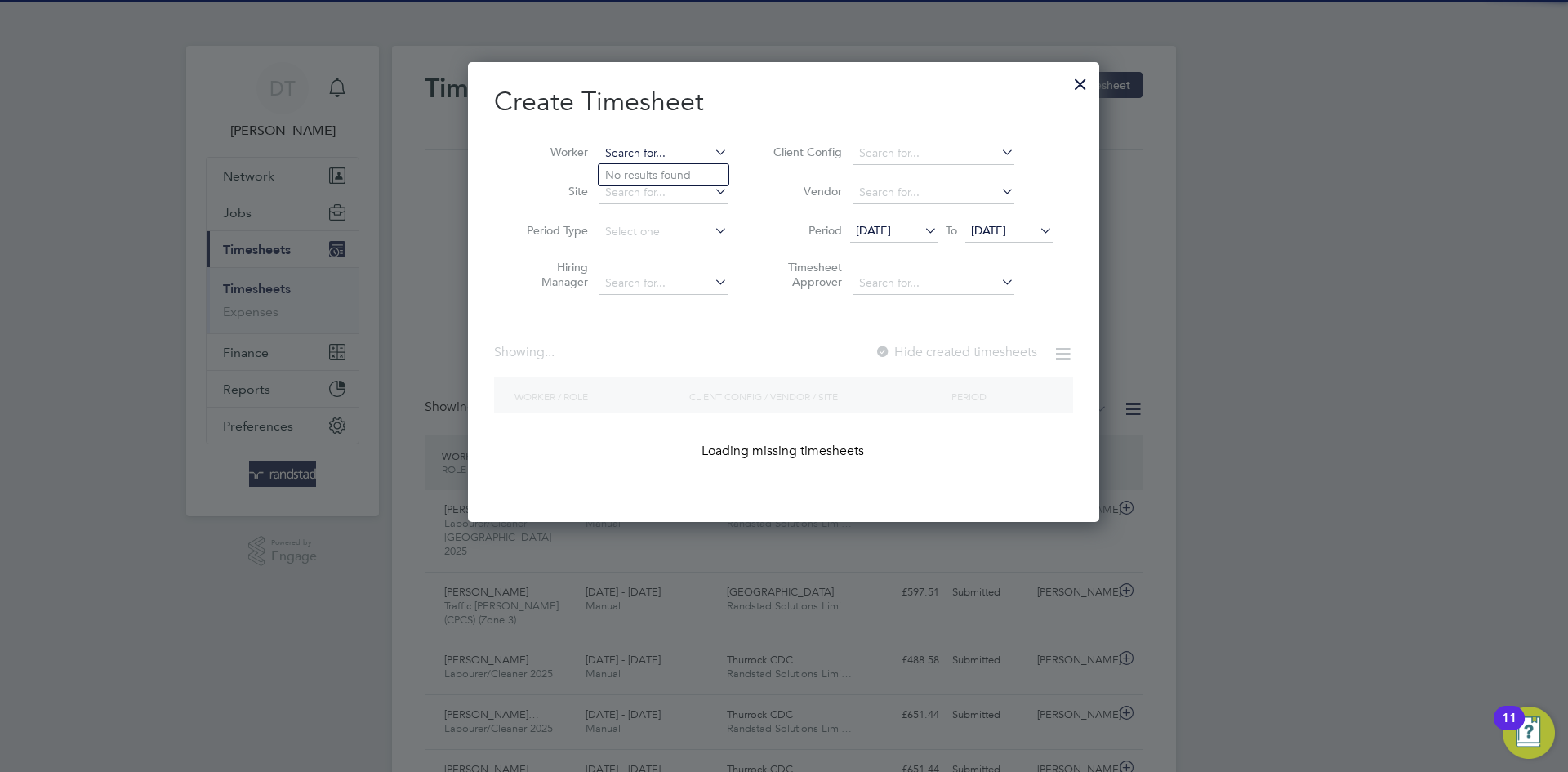
click at [664, 148] on input at bounding box center [663, 153] width 128 height 23
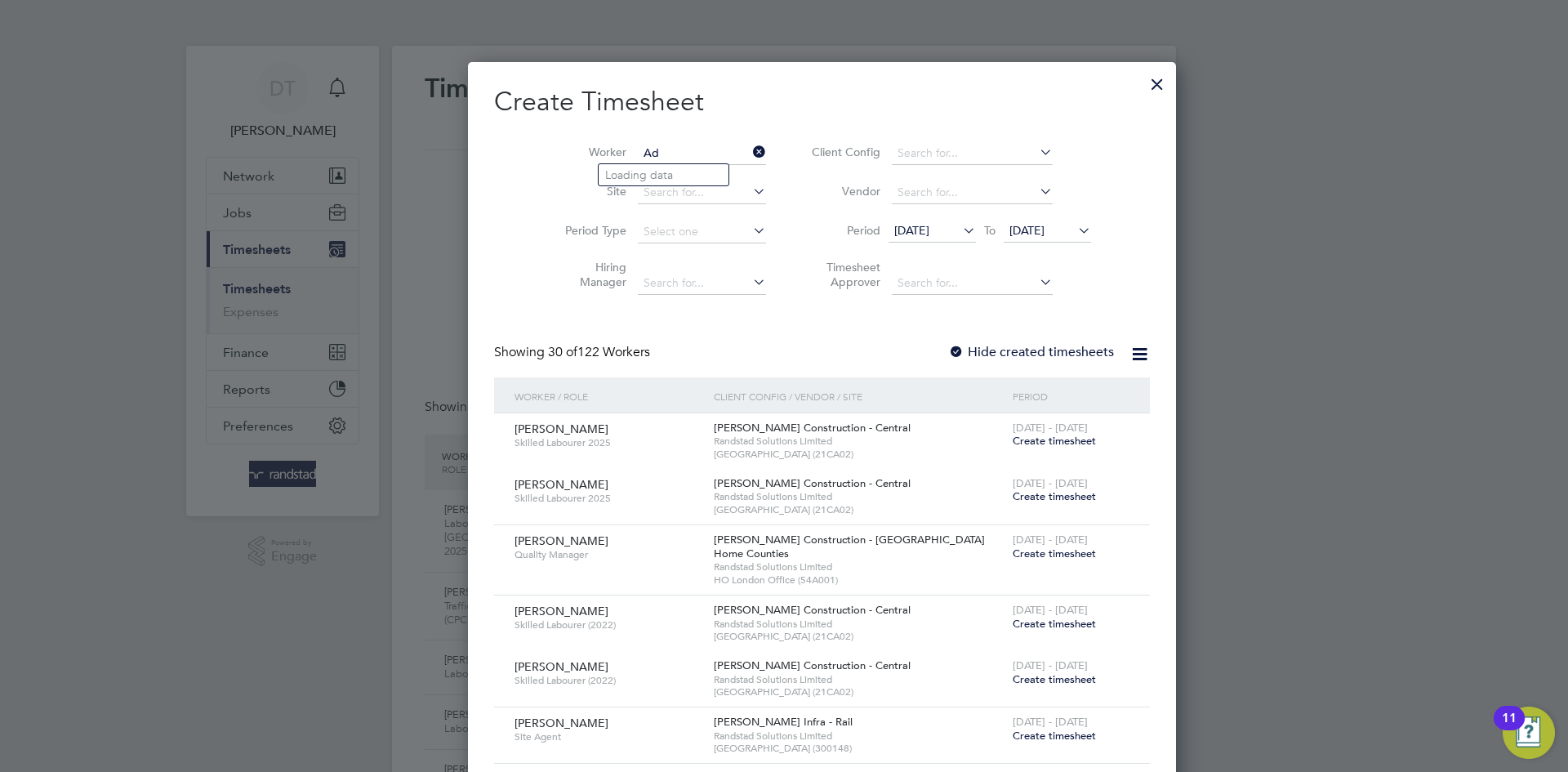
type input "A"
click at [654, 193] on li "[PERSON_NAME] Spanelis" at bounding box center [695, 197] width 195 height 22
type input "[PERSON_NAME]"
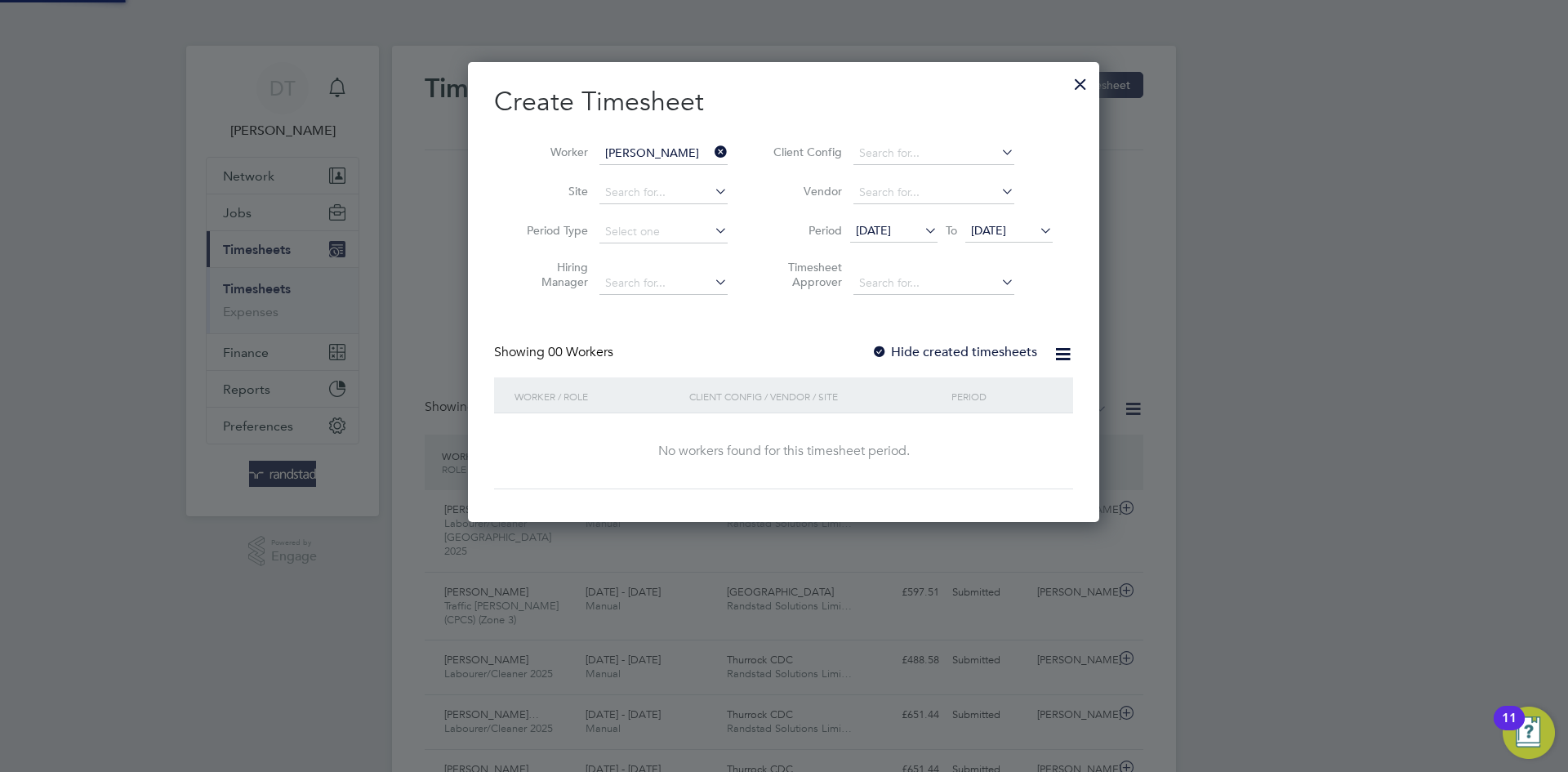
click at [944, 347] on label "Hide created timesheets" at bounding box center [955, 352] width 165 height 17
click at [986, 234] on span "[DATE]" at bounding box center [989, 231] width 35 height 15
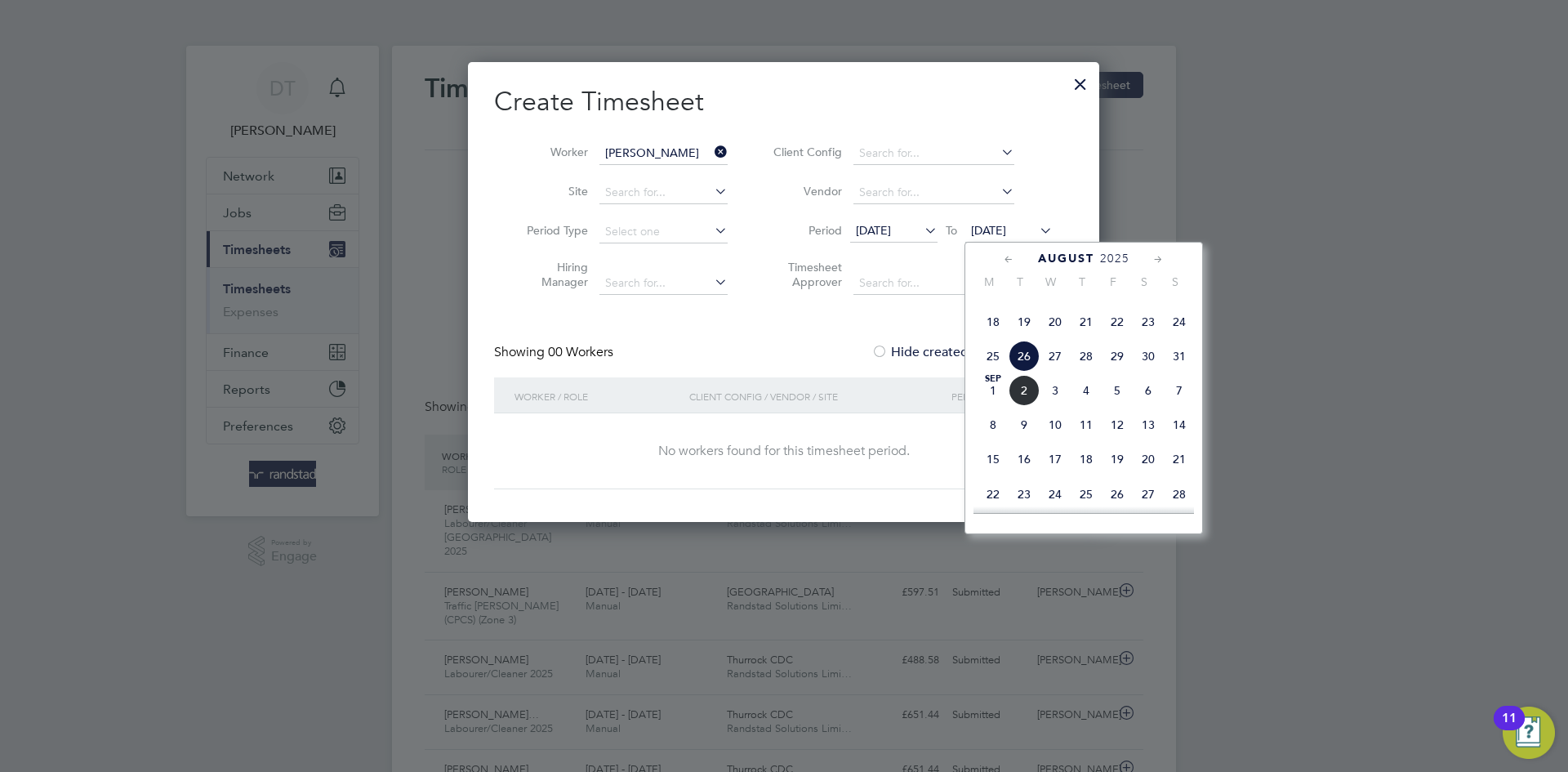
click at [1028, 406] on span "2" at bounding box center [1024, 390] width 31 height 31
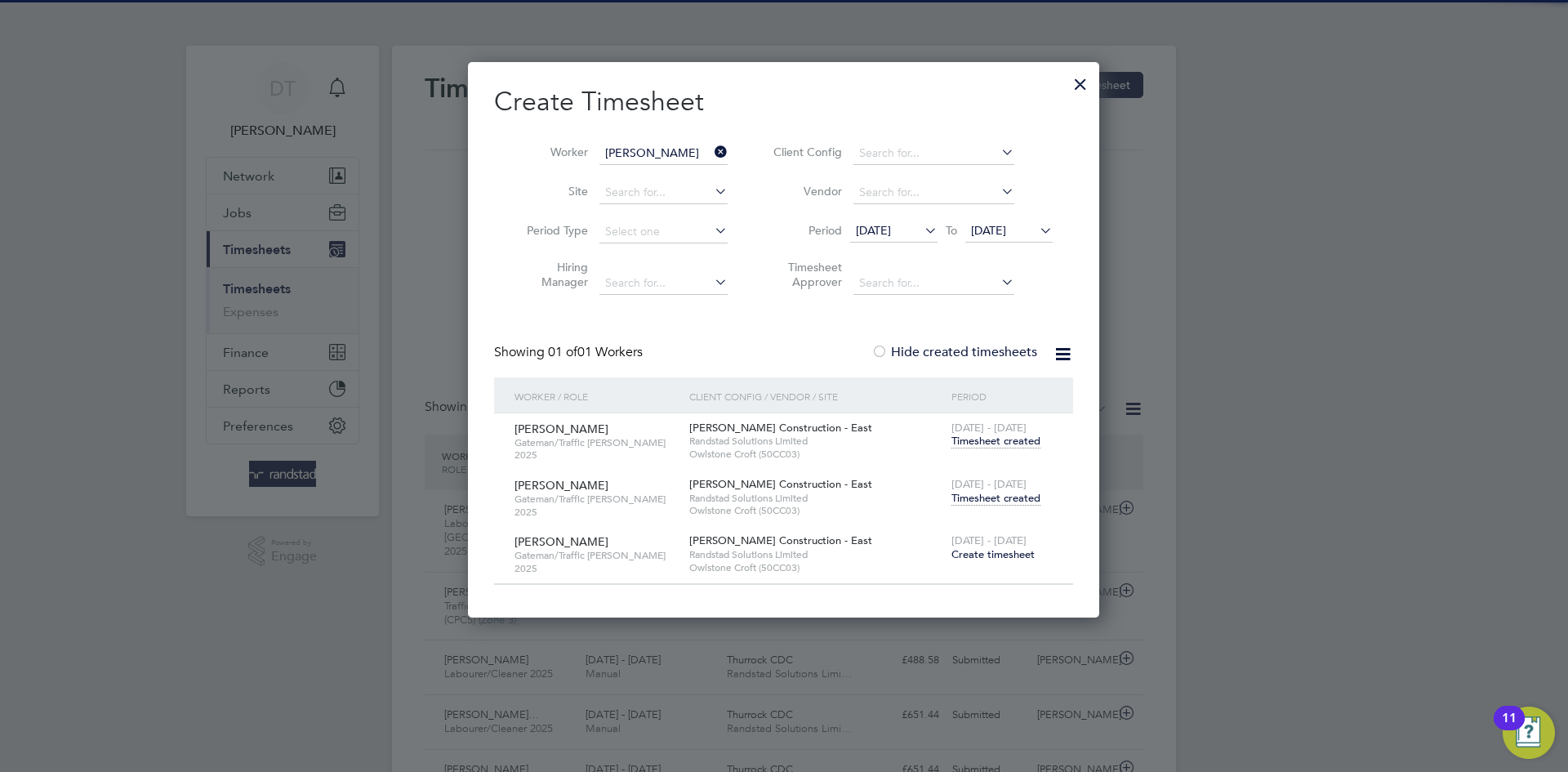
click at [991, 493] on span "Timesheet created" at bounding box center [996, 498] width 89 height 15
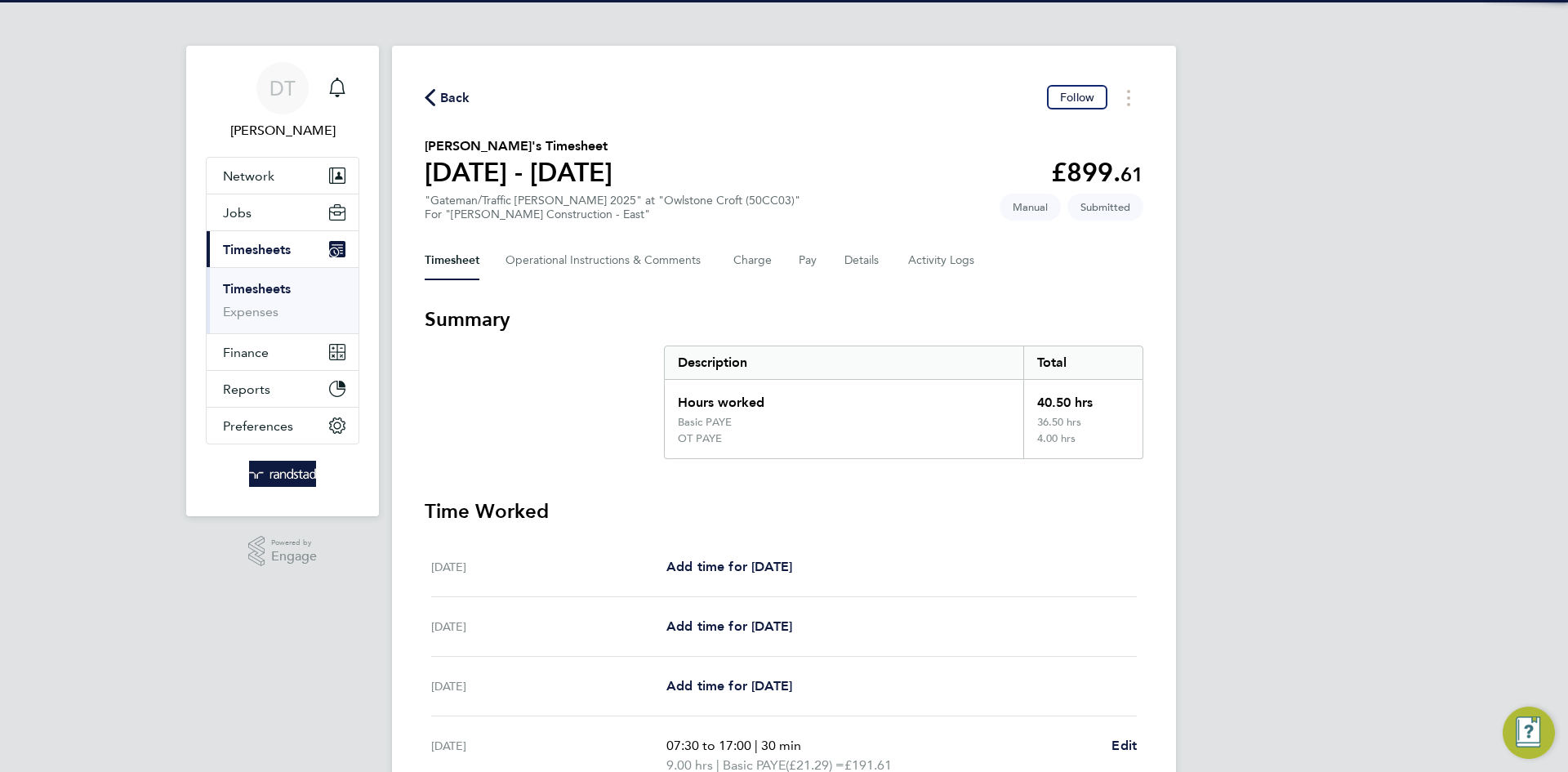
click at [822, 258] on div "Timesheet Operational Instructions & Comments Charge Pay Details Activity Logs" at bounding box center [784, 260] width 719 height 39
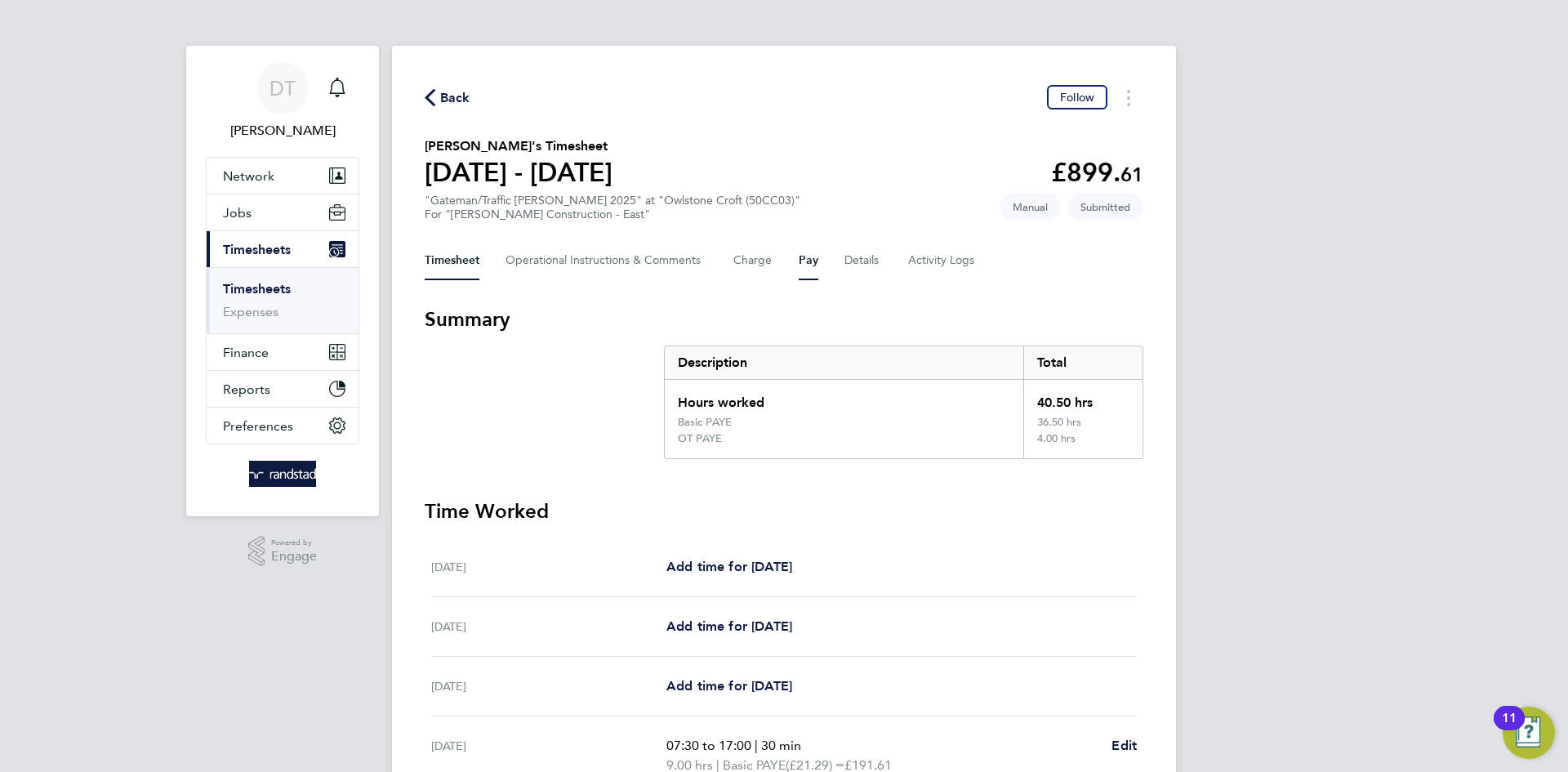
click at [812, 258] on button "Pay" at bounding box center [808, 260] width 19 height 39
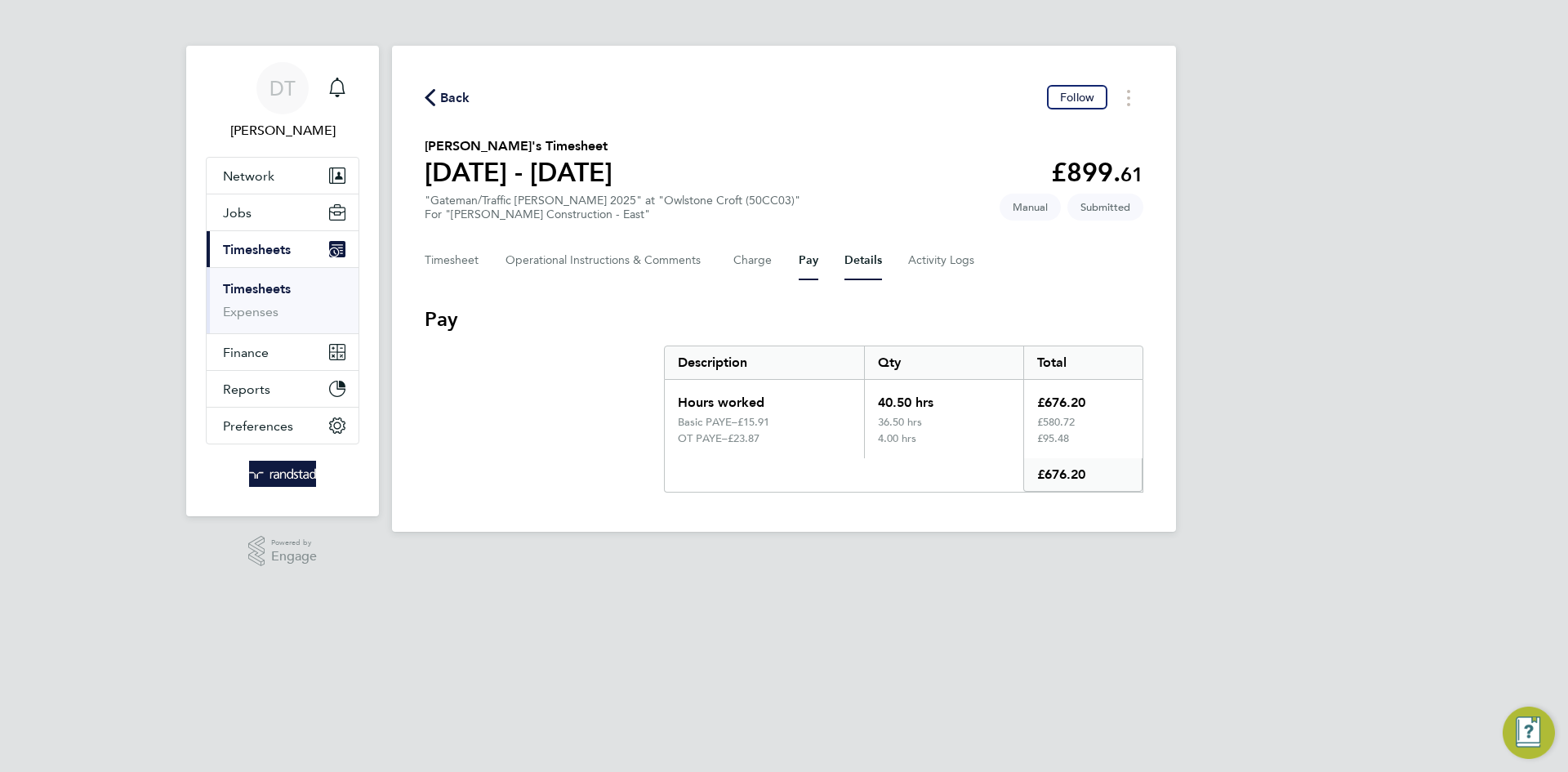
click at [870, 262] on button "Details" at bounding box center [863, 260] width 38 height 39
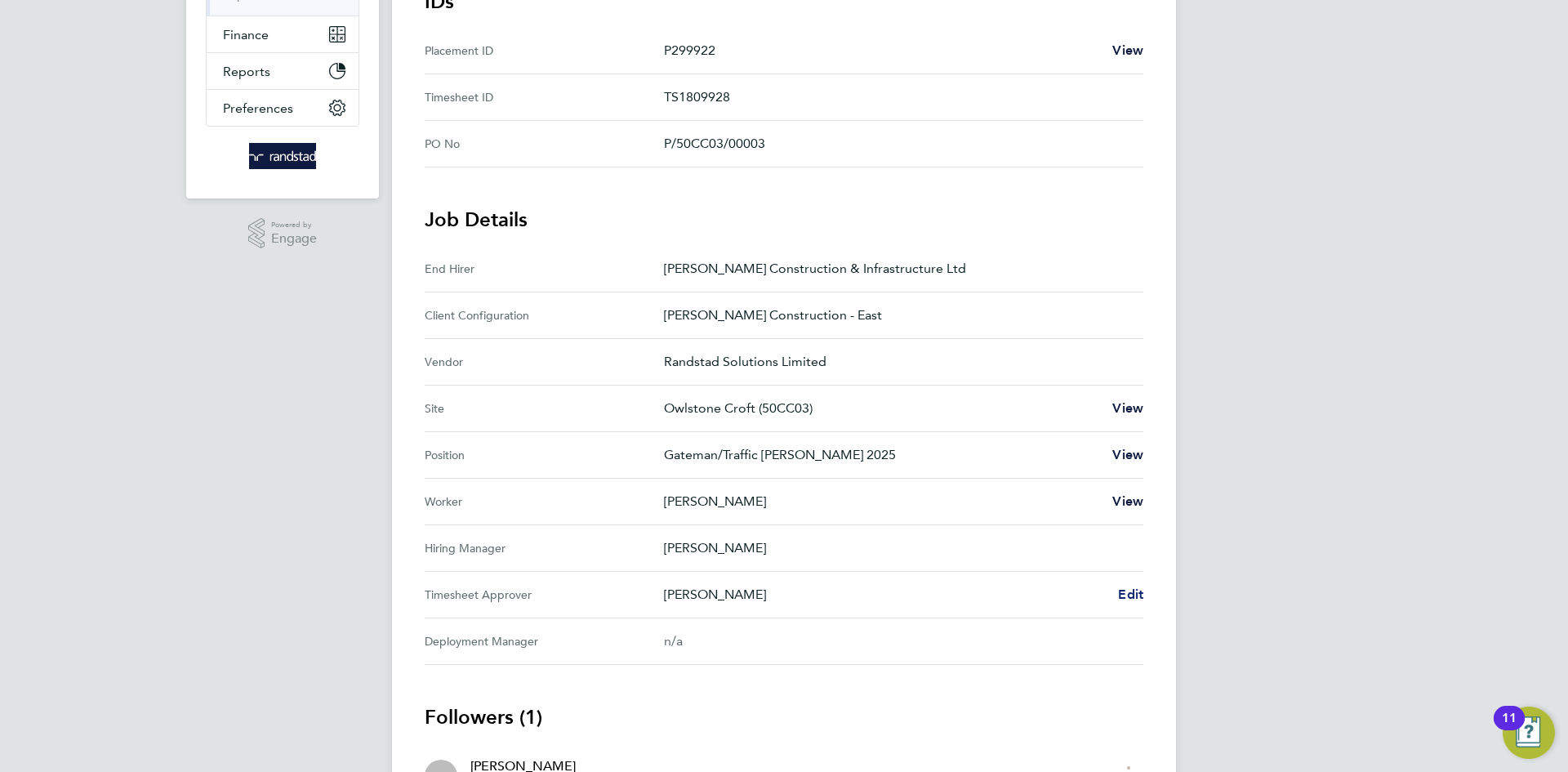
click at [1133, 595] on span "Edit" at bounding box center [1131, 594] width 25 height 16
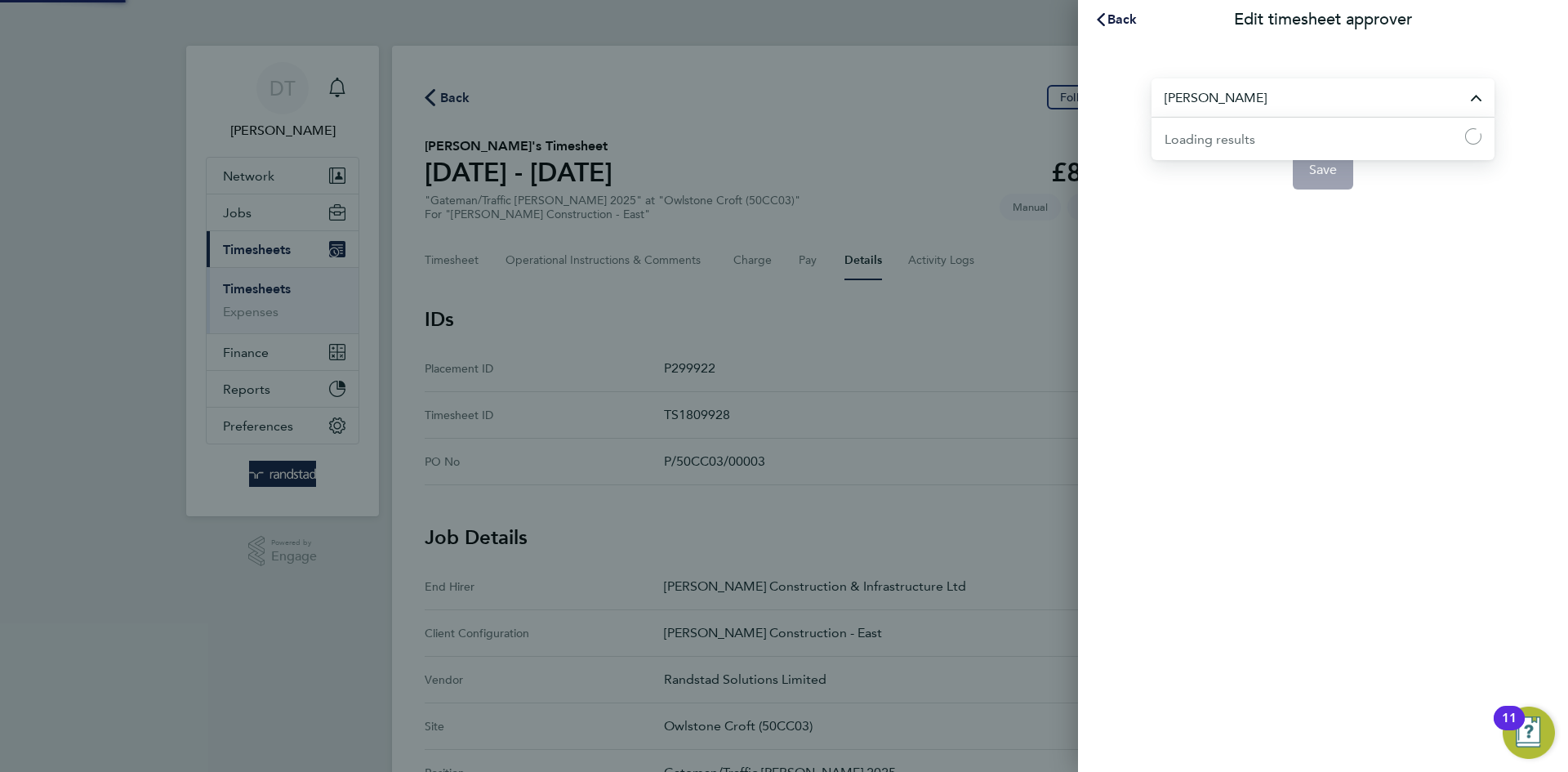
click at [1240, 90] on input "[PERSON_NAME]" at bounding box center [1323, 98] width 343 height 38
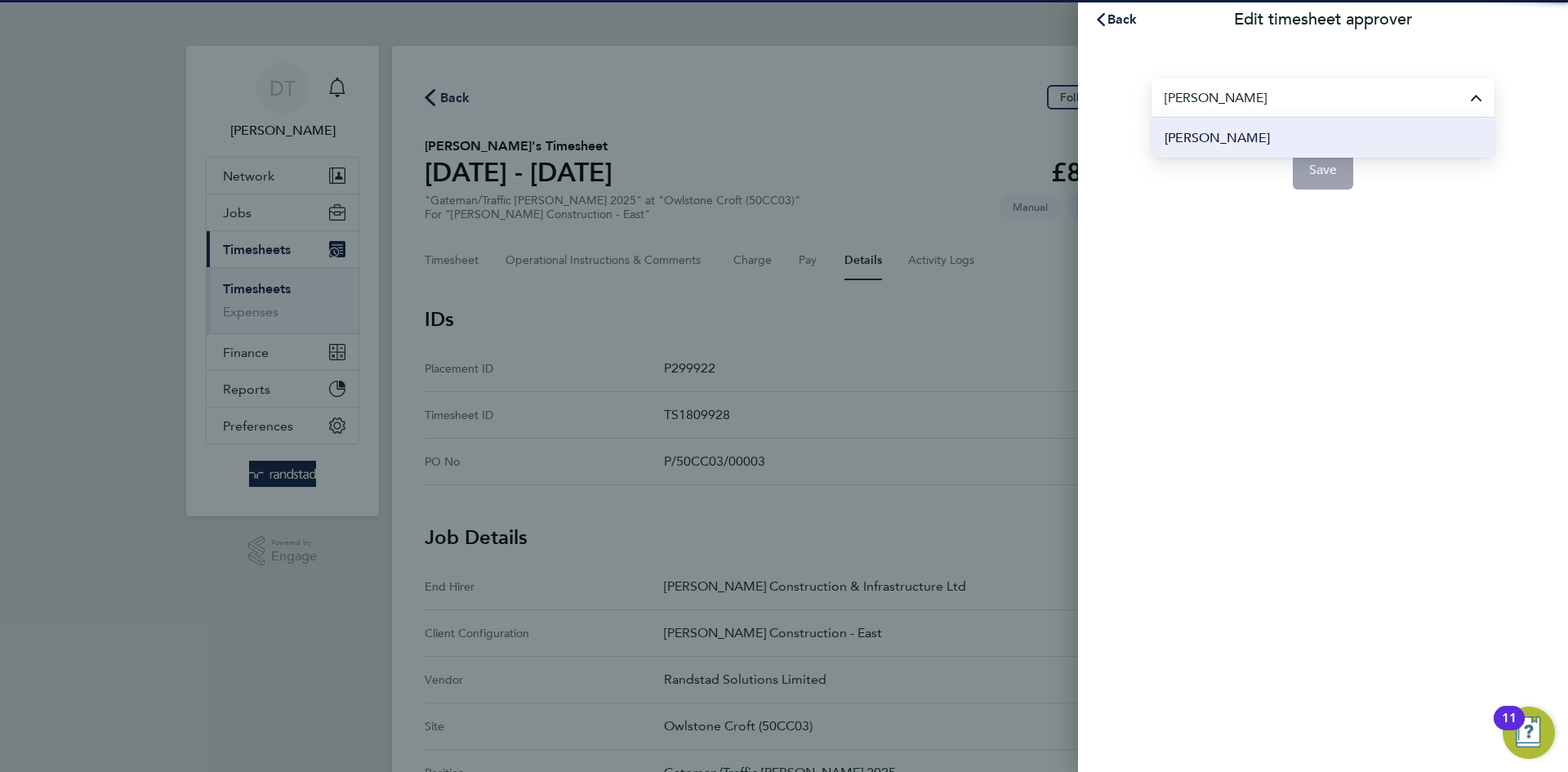
type input "[PERSON_NAME]"
click at [1244, 137] on li "[PERSON_NAME]" at bounding box center [1323, 138] width 343 height 40
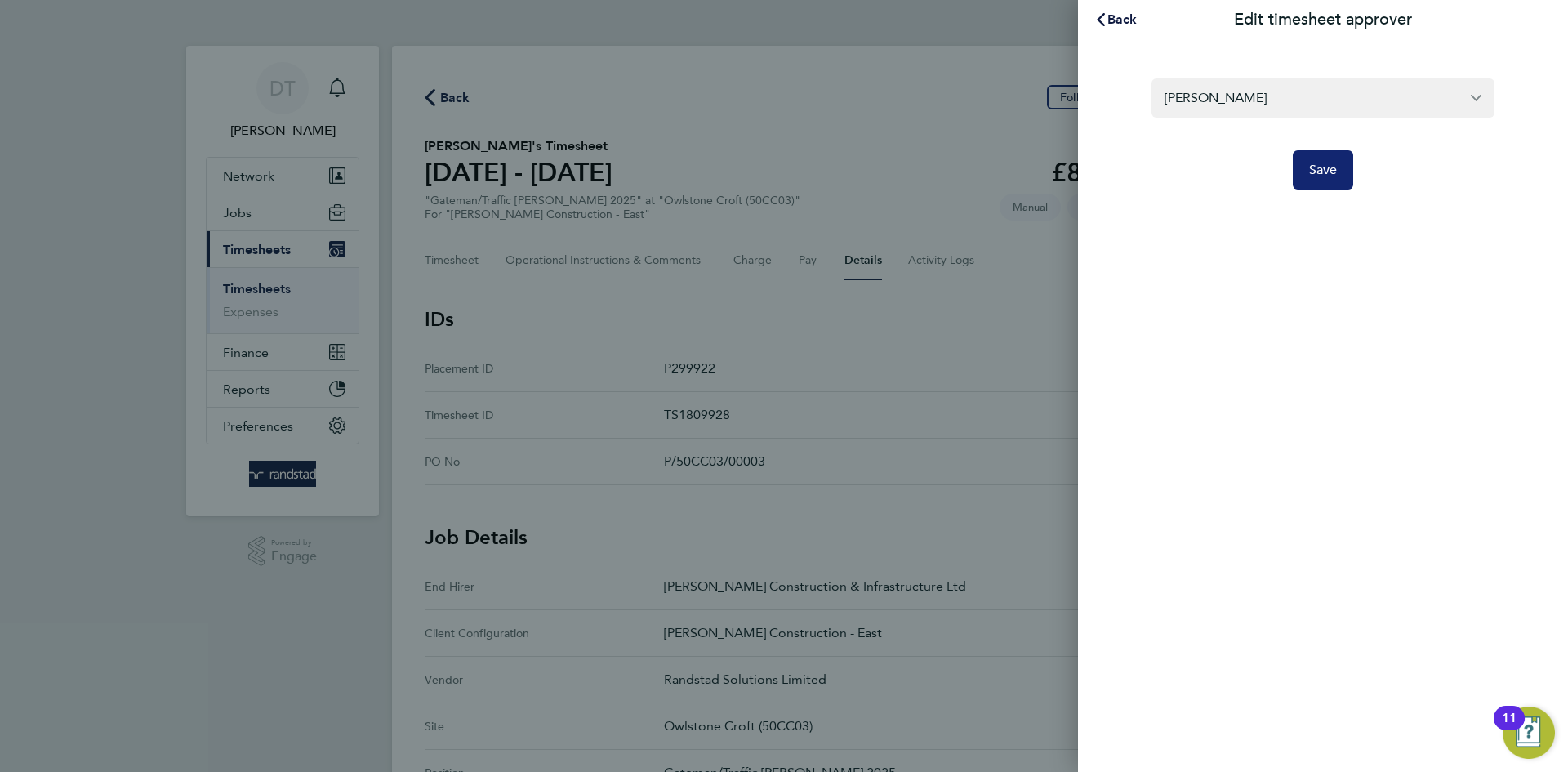
click at [1313, 169] on span "Save" at bounding box center [1324, 170] width 28 height 17
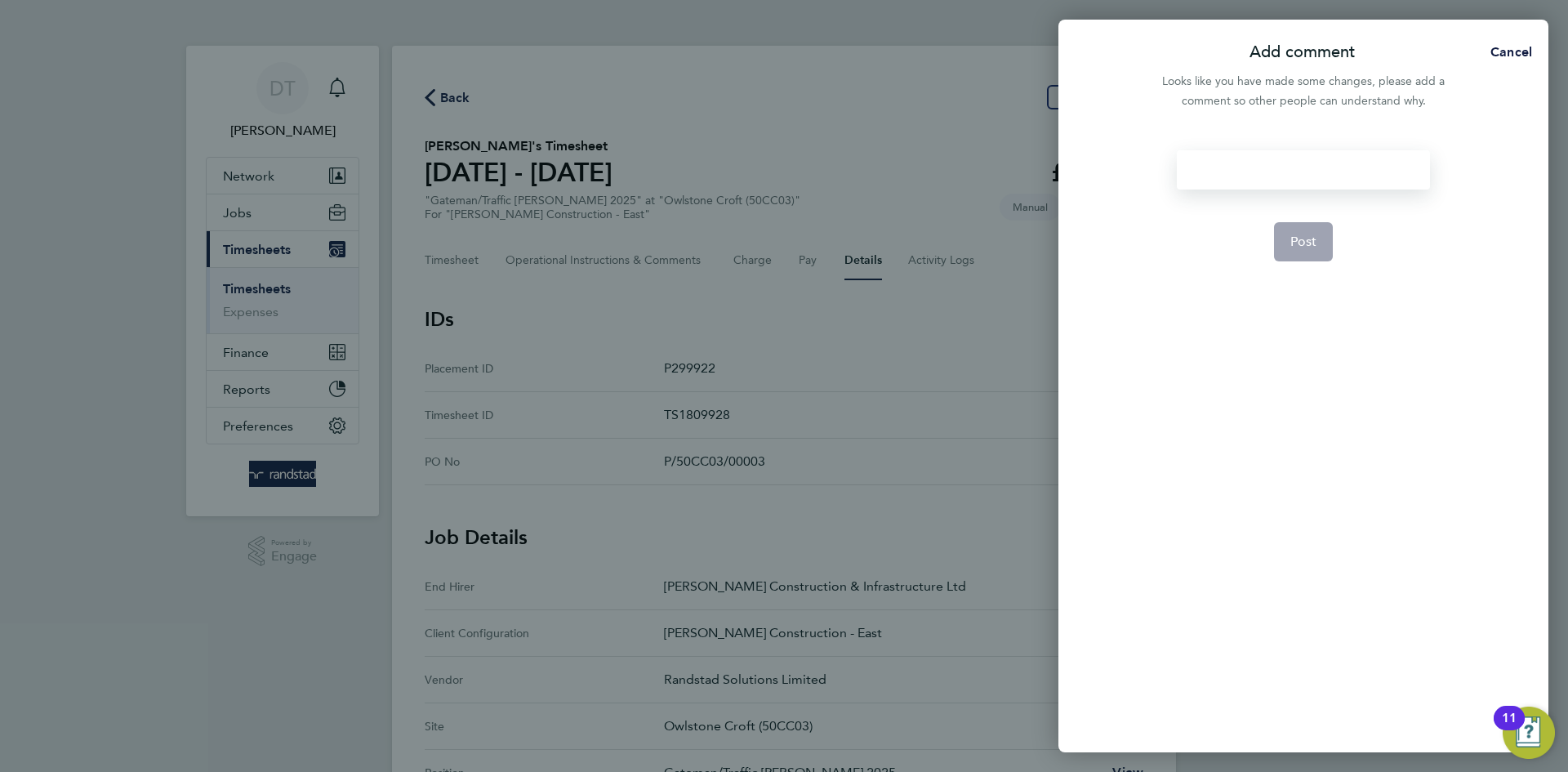
click at [1219, 172] on div at bounding box center [1303, 170] width 252 height 39
click at [1309, 255] on button "Post" at bounding box center [1304, 241] width 59 height 39
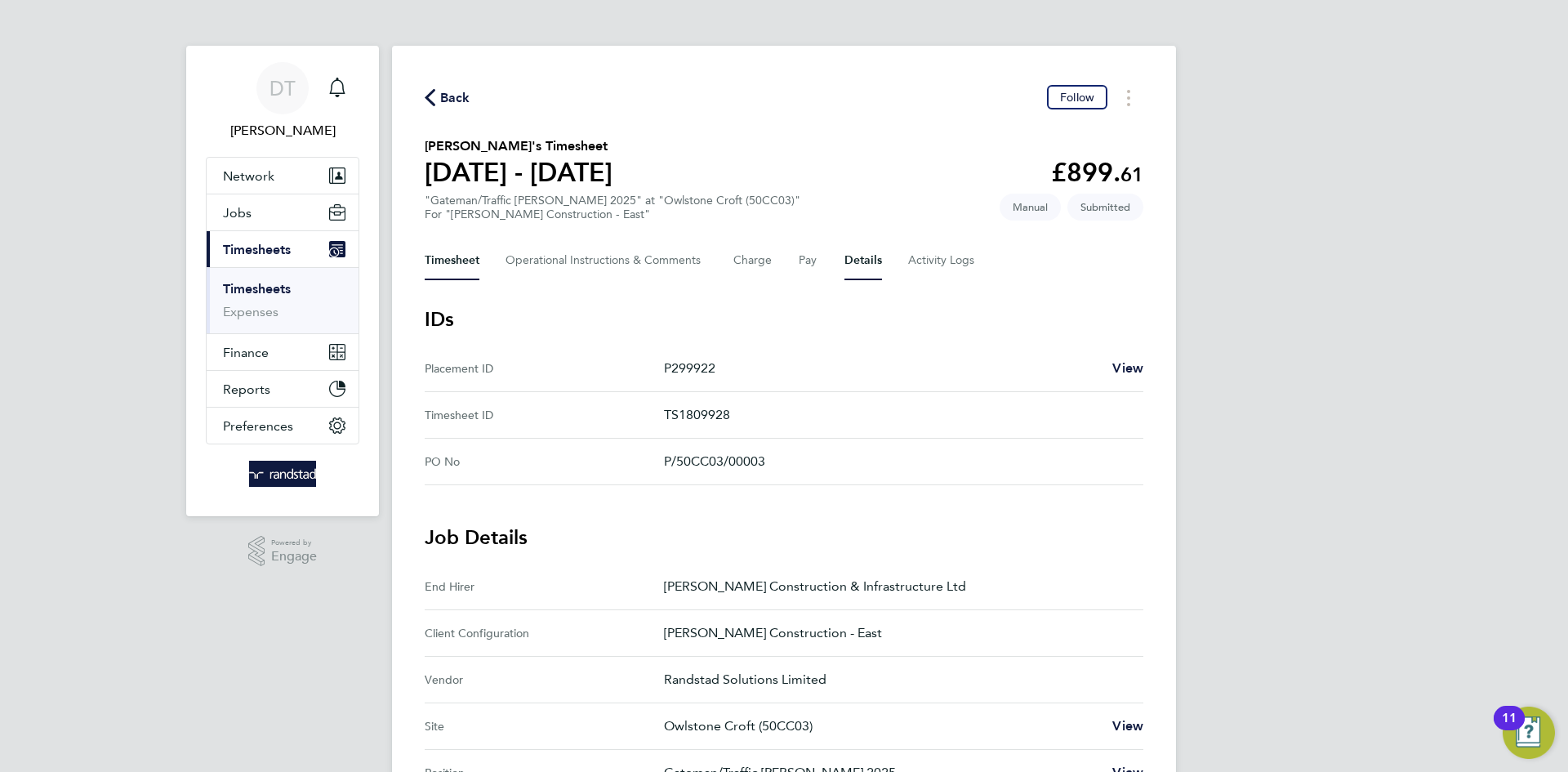
click at [436, 268] on button "Timesheet" at bounding box center [451, 260] width 54 height 39
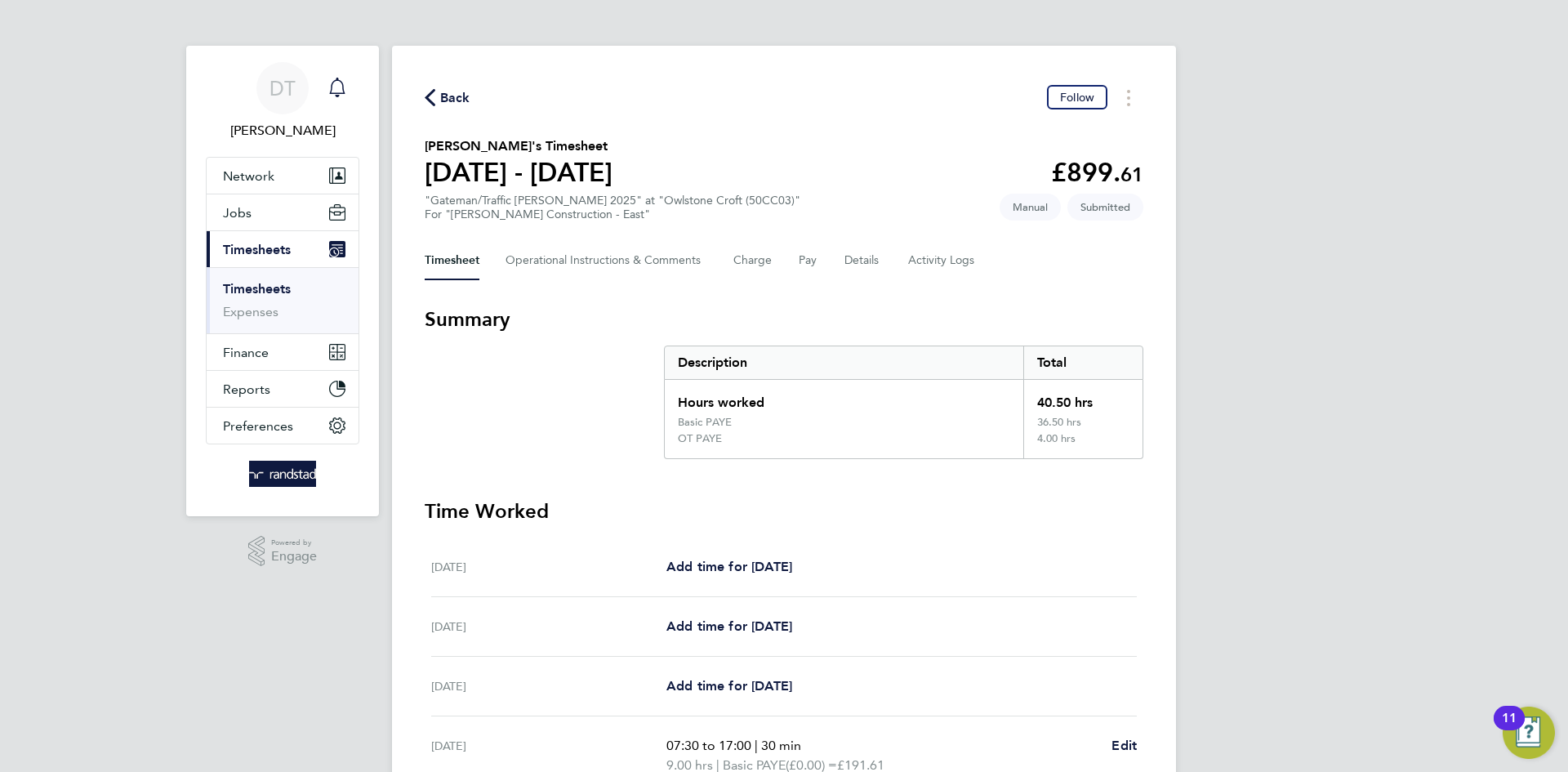
click at [343, 84] on icon "Main navigation" at bounding box center [337, 87] width 19 height 19
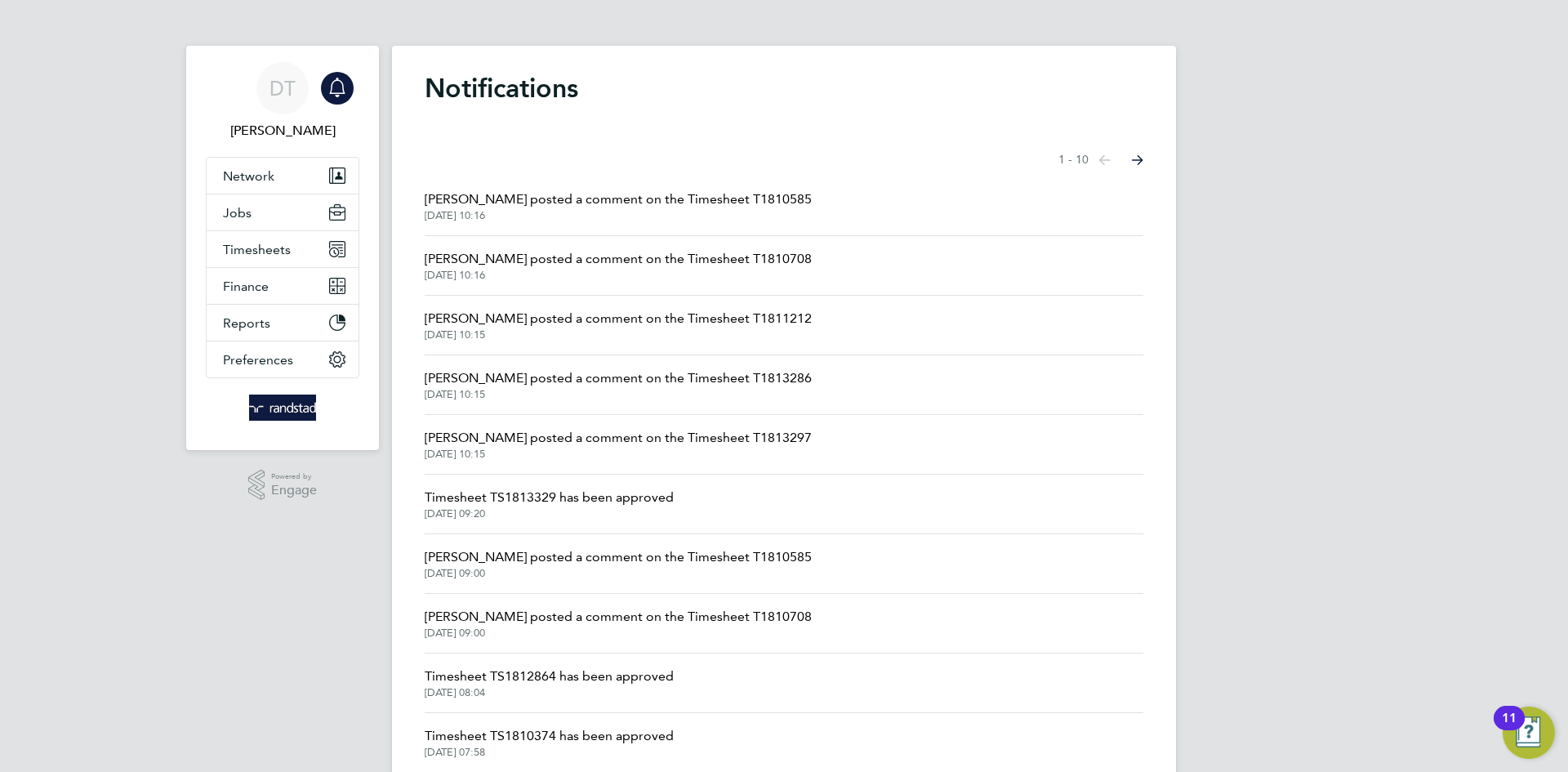
click at [575, 270] on span "[DATE] 10:16" at bounding box center [618, 276] width 387 height 13
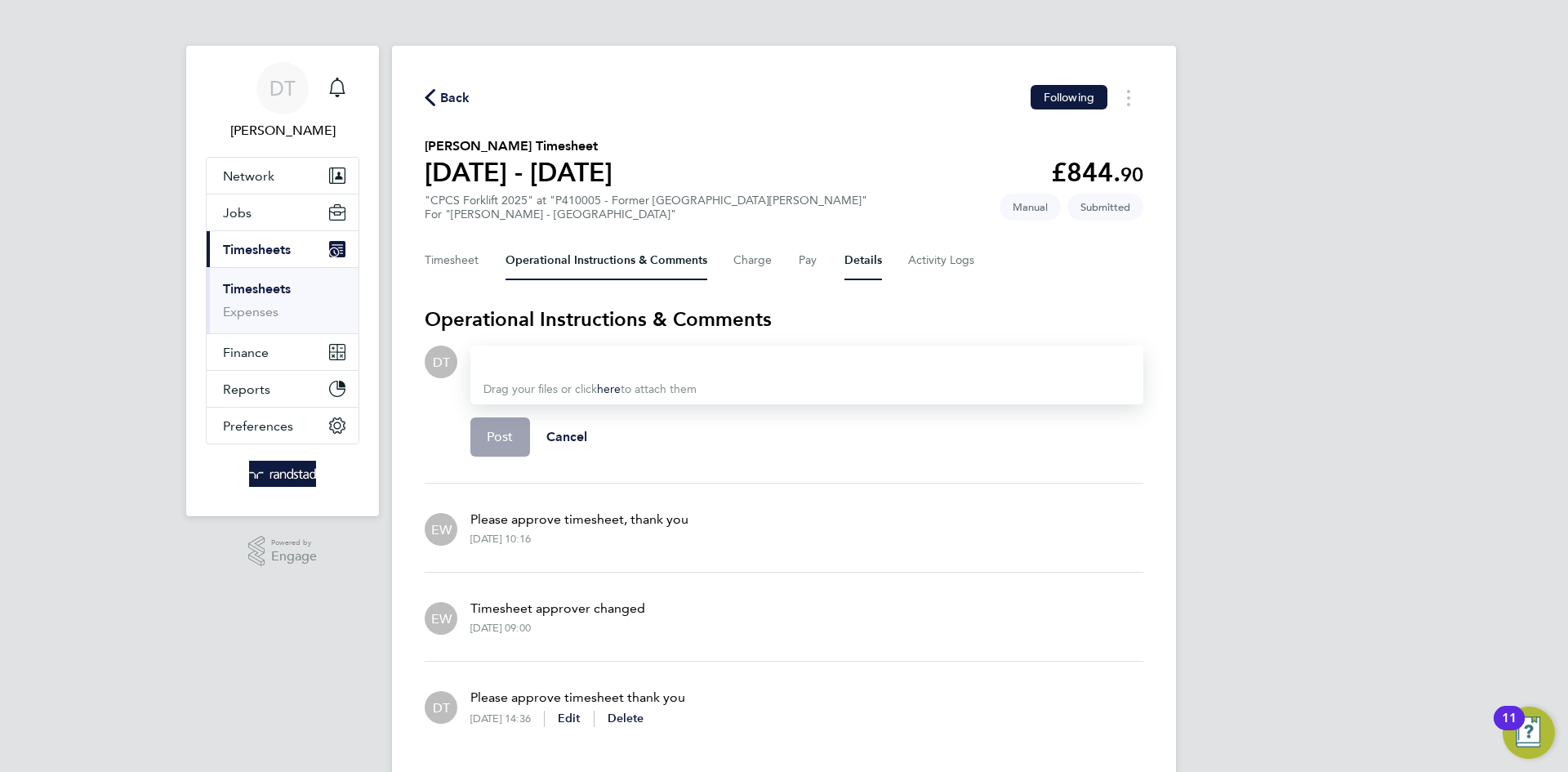
click at [853, 253] on button "Details" at bounding box center [863, 260] width 38 height 39
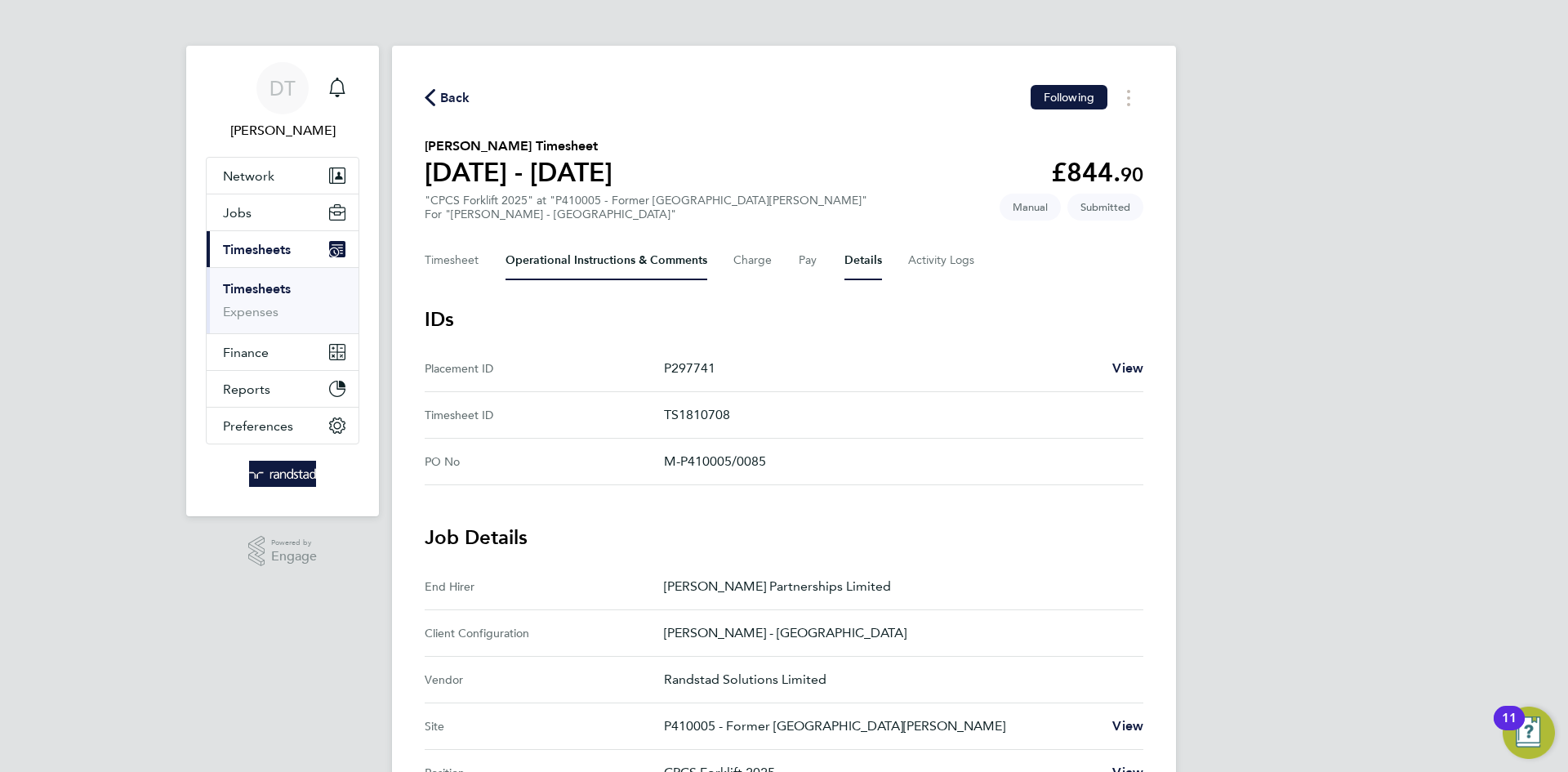
click at [542, 272] on Comments-tab "Operational Instructions & Comments" at bounding box center [606, 260] width 201 height 39
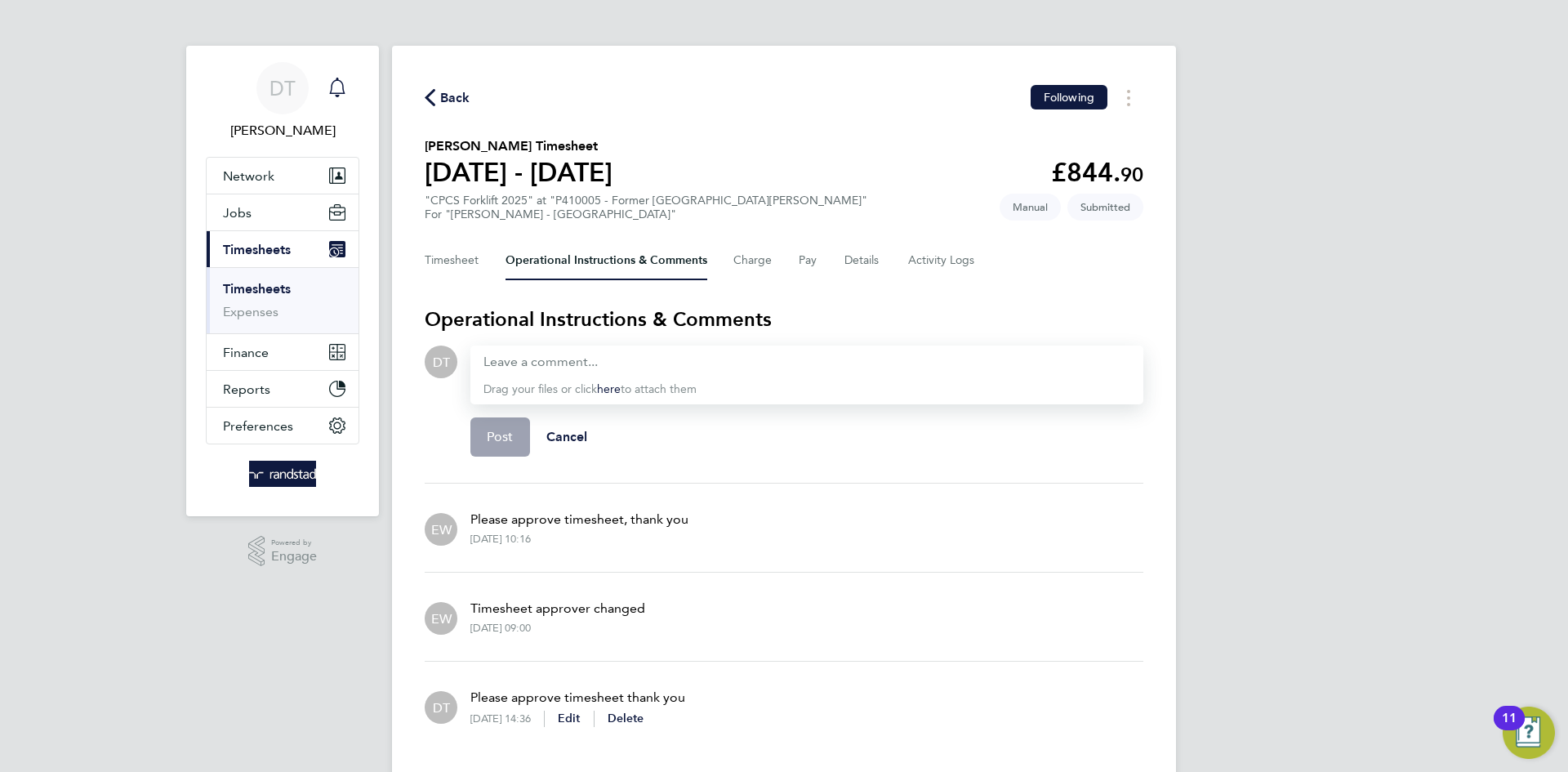
click at [321, 75] on div "Main navigation" at bounding box center [337, 88] width 33 height 33
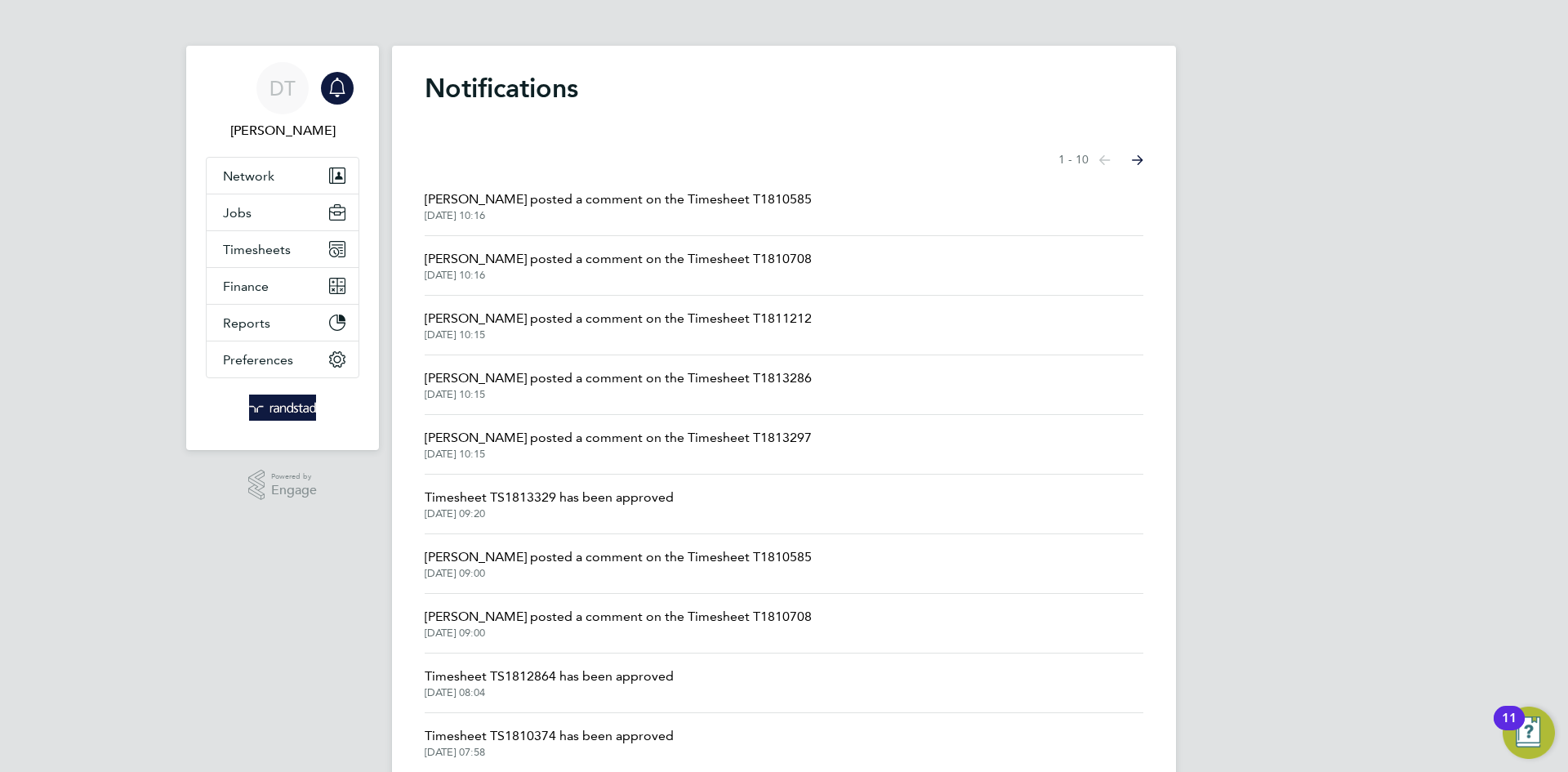
click at [499, 196] on span "[PERSON_NAME] posted a comment on the Timesheet T1810585" at bounding box center [618, 199] width 387 height 19
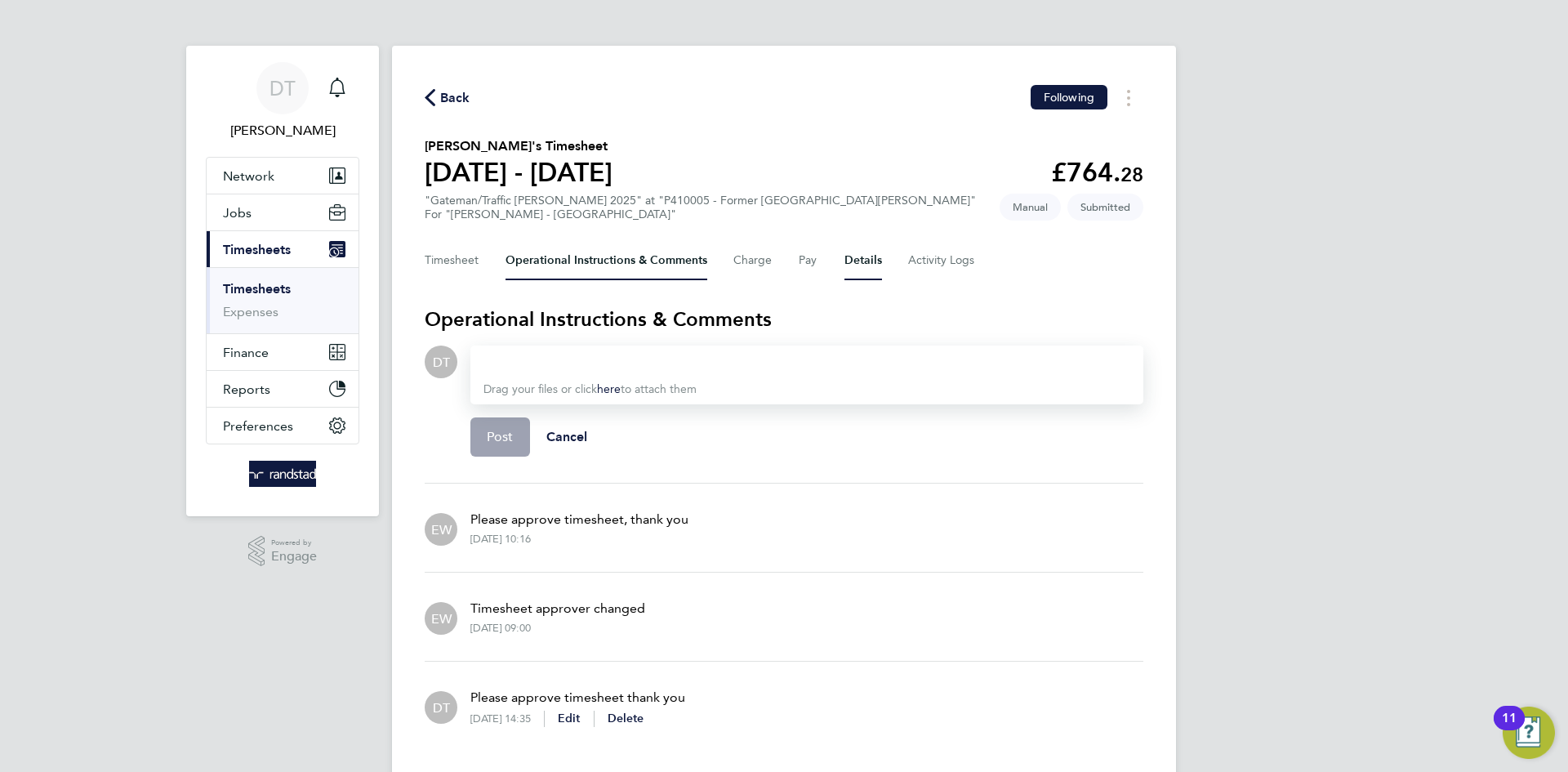
click at [871, 263] on button "Details" at bounding box center [863, 260] width 38 height 39
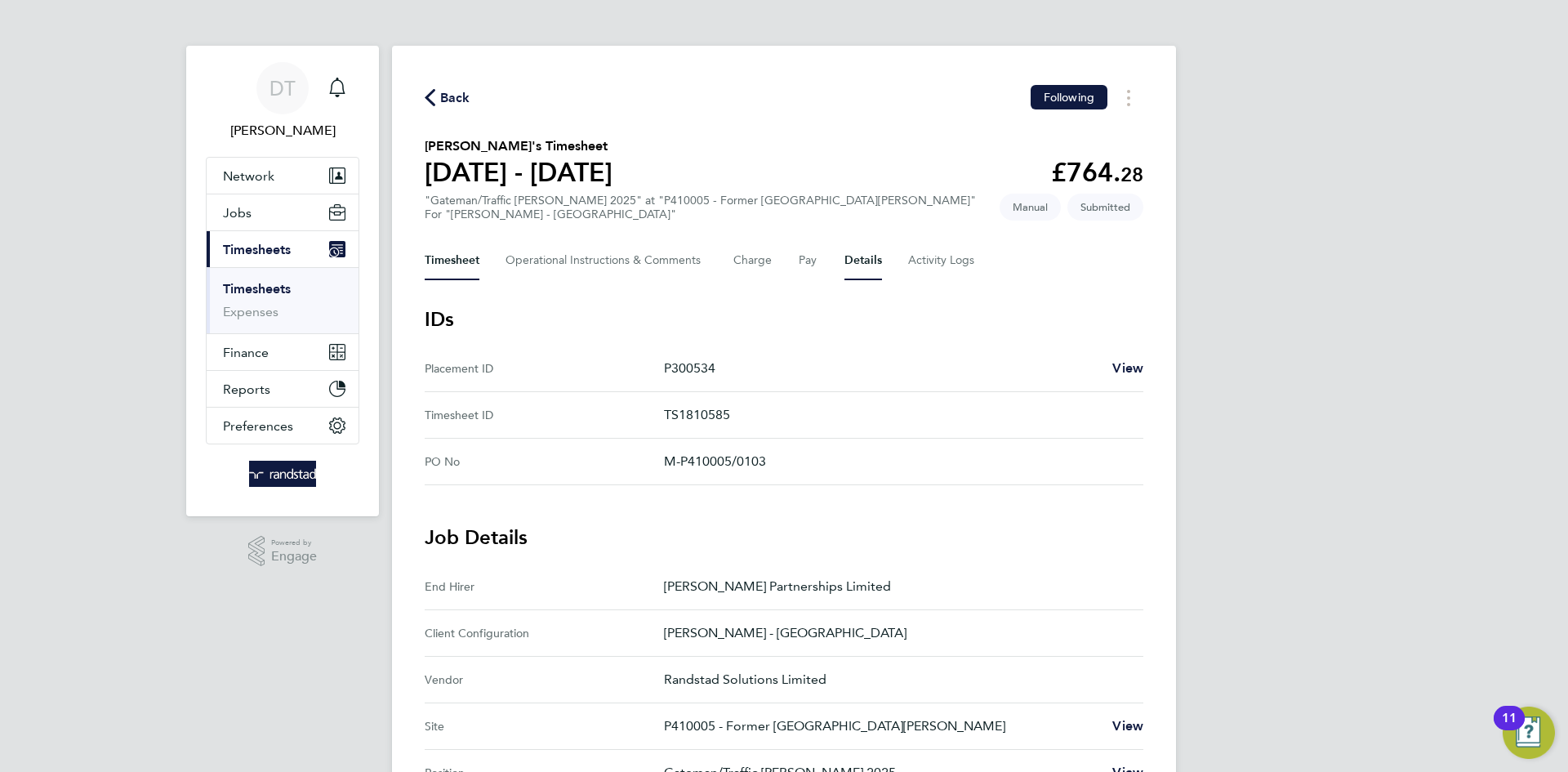
click at [464, 261] on button "Timesheet" at bounding box center [451, 260] width 54 height 39
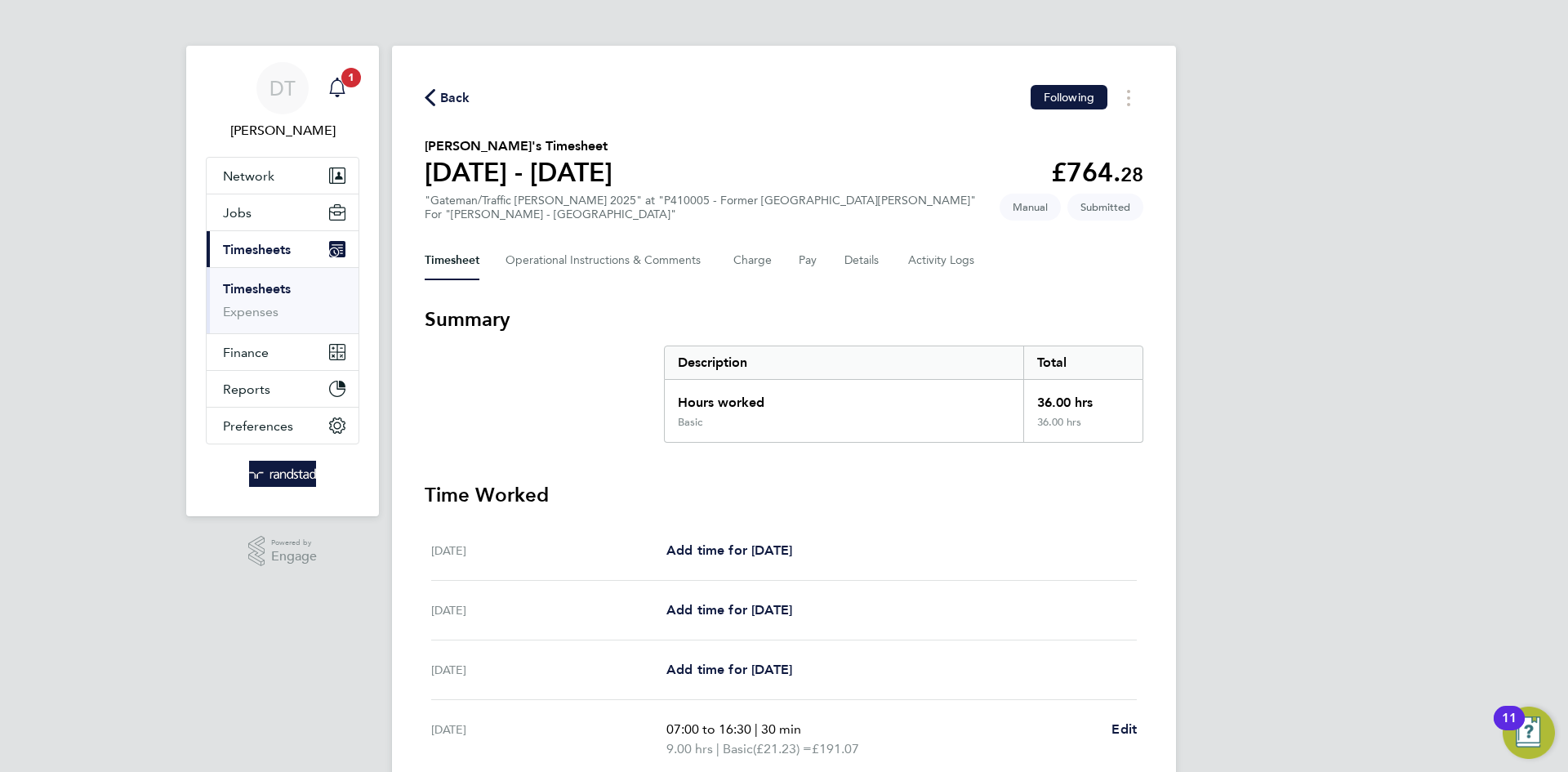
click at [337, 81] on icon "Main navigation" at bounding box center [337, 87] width 19 height 19
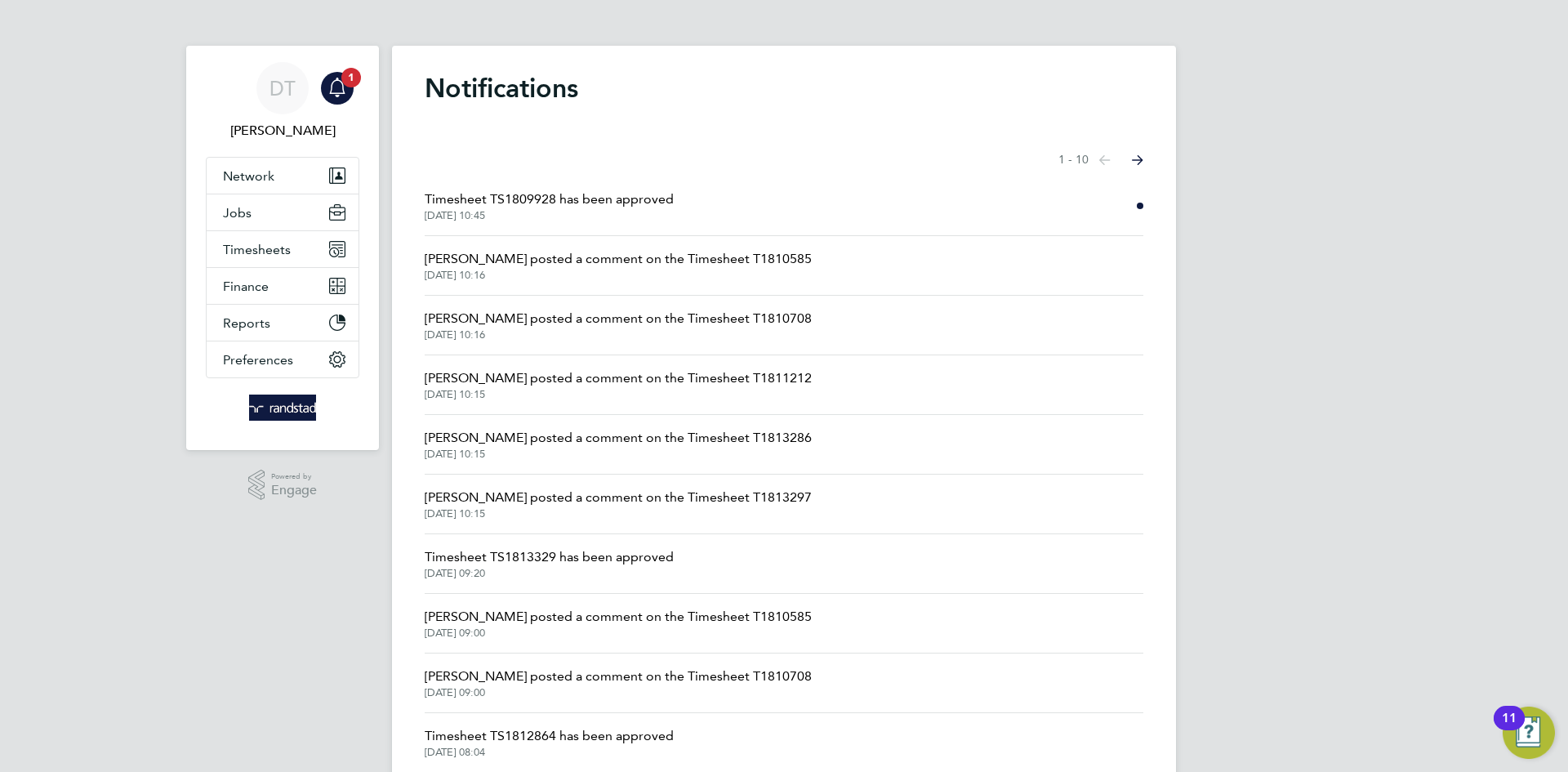
click at [530, 201] on span "Timesheet TS1809928 has been approved" at bounding box center [549, 199] width 249 height 19
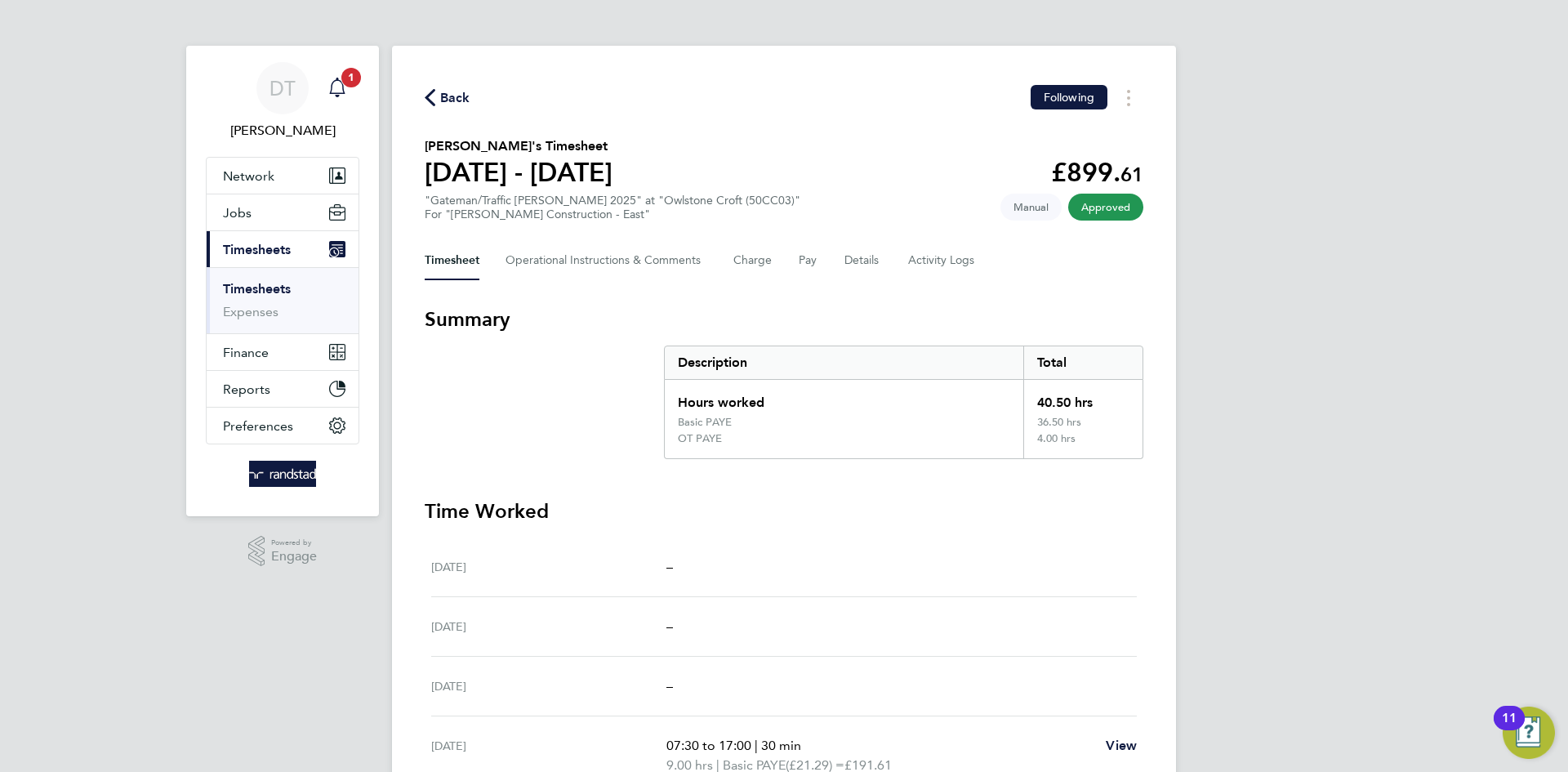
click at [333, 79] on icon "Main navigation" at bounding box center [337, 87] width 19 height 19
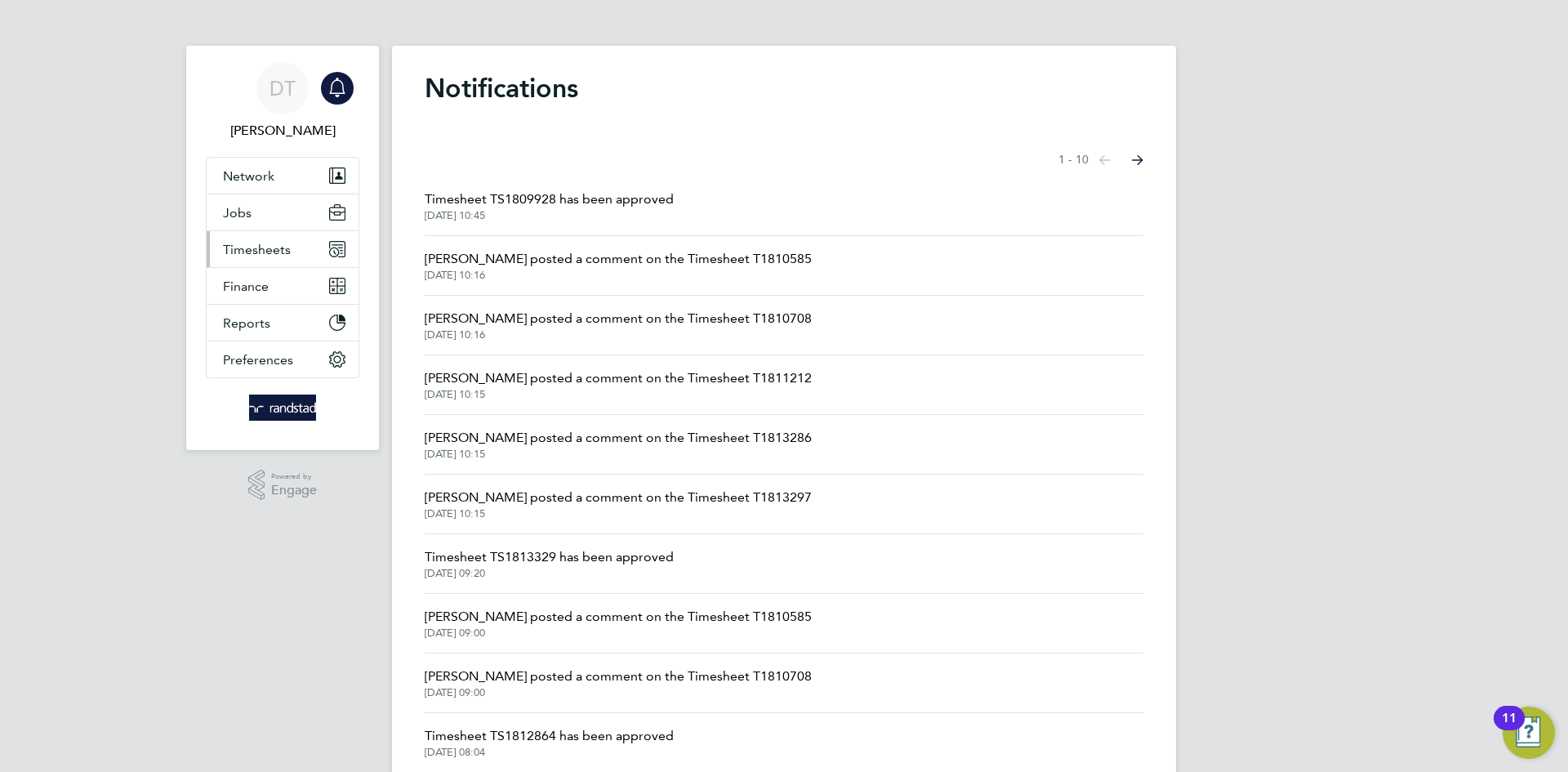
click at [271, 256] on button "Timesheets" at bounding box center [283, 249] width 152 height 36
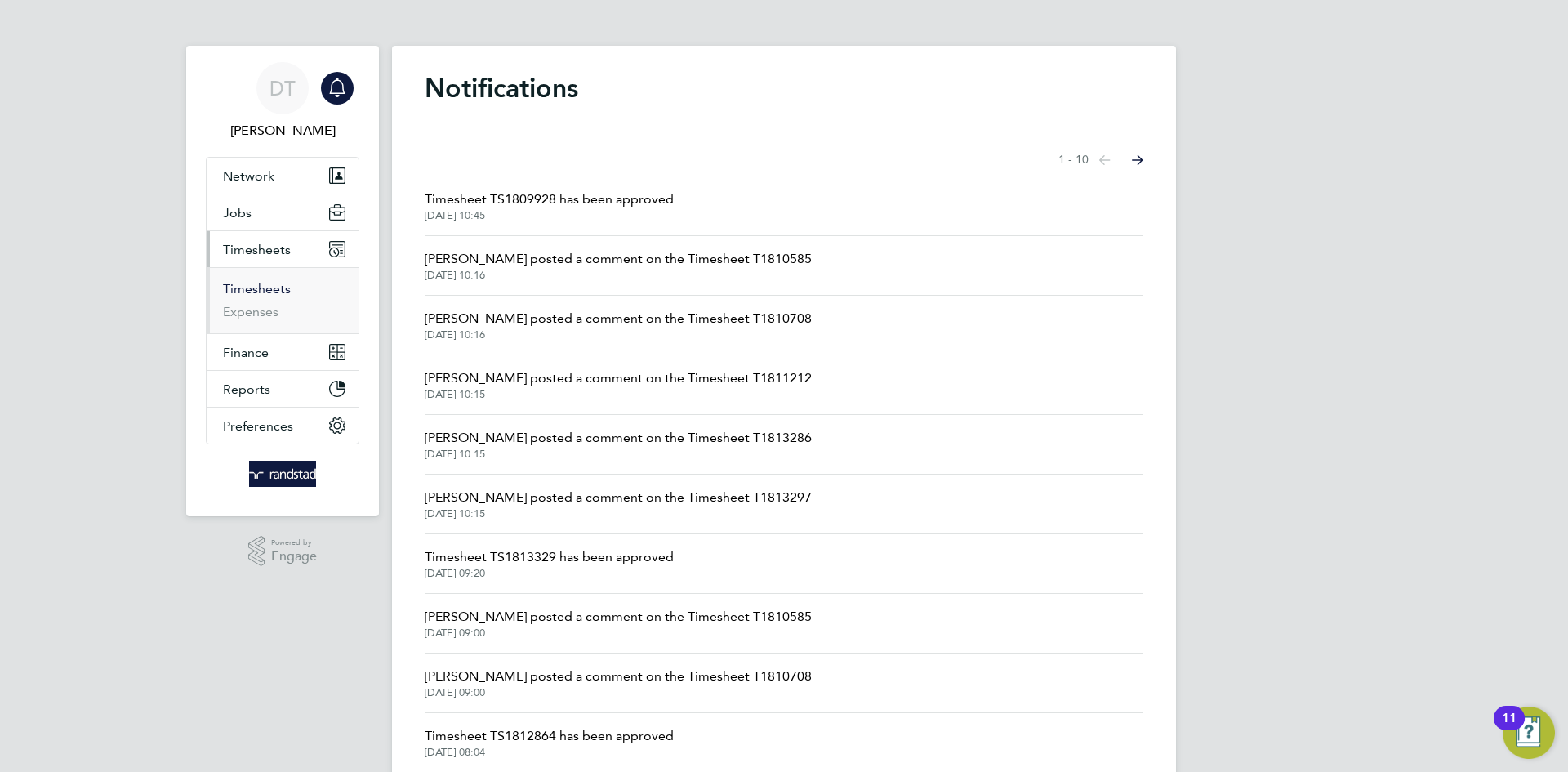
click at [257, 282] on link "Timesheets" at bounding box center [257, 288] width 68 height 16
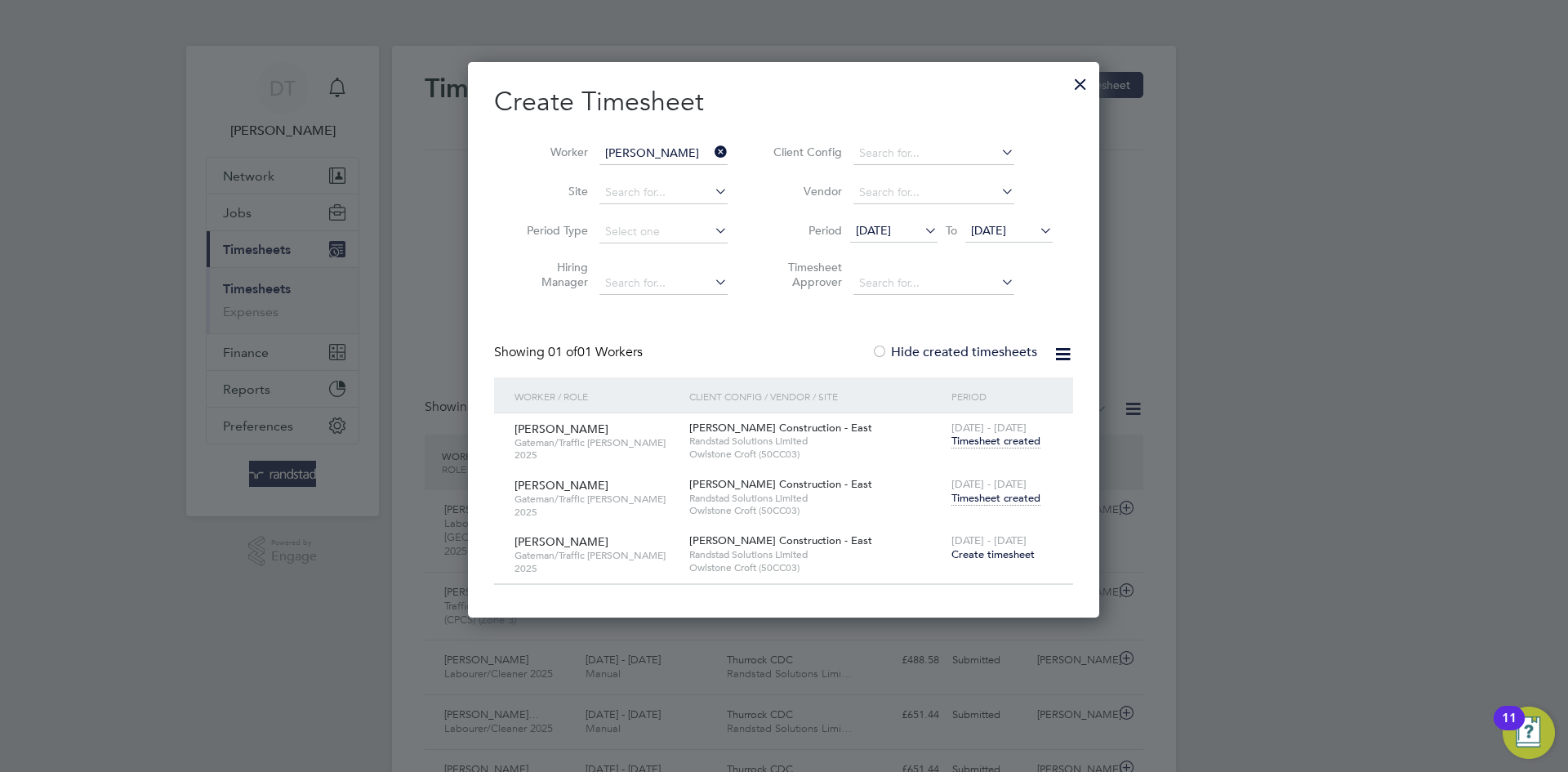
scroll to position [42, 142]
